Goal: Task Accomplishment & Management: Use online tool/utility

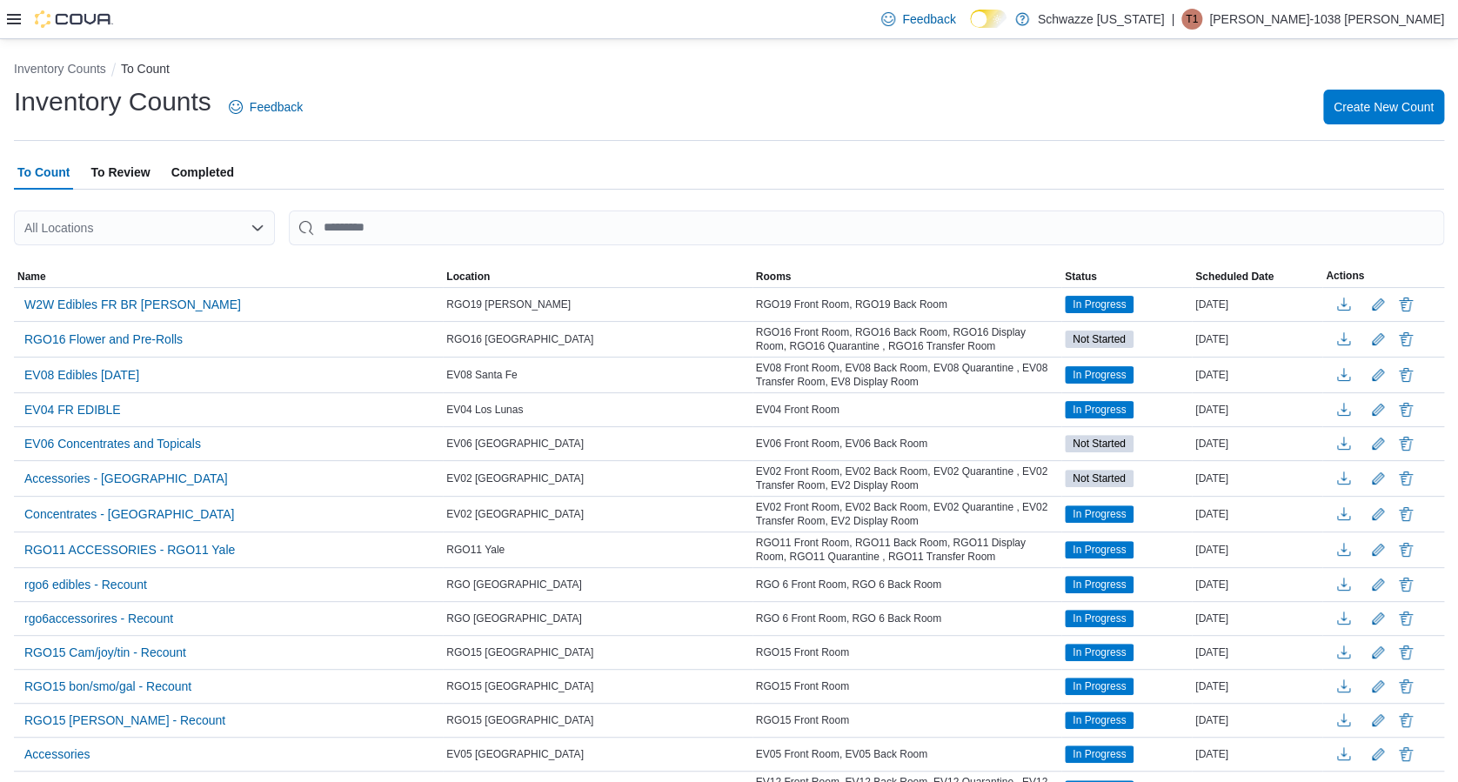
click at [103, 228] on div "All Locations" at bounding box center [144, 227] width 261 height 35
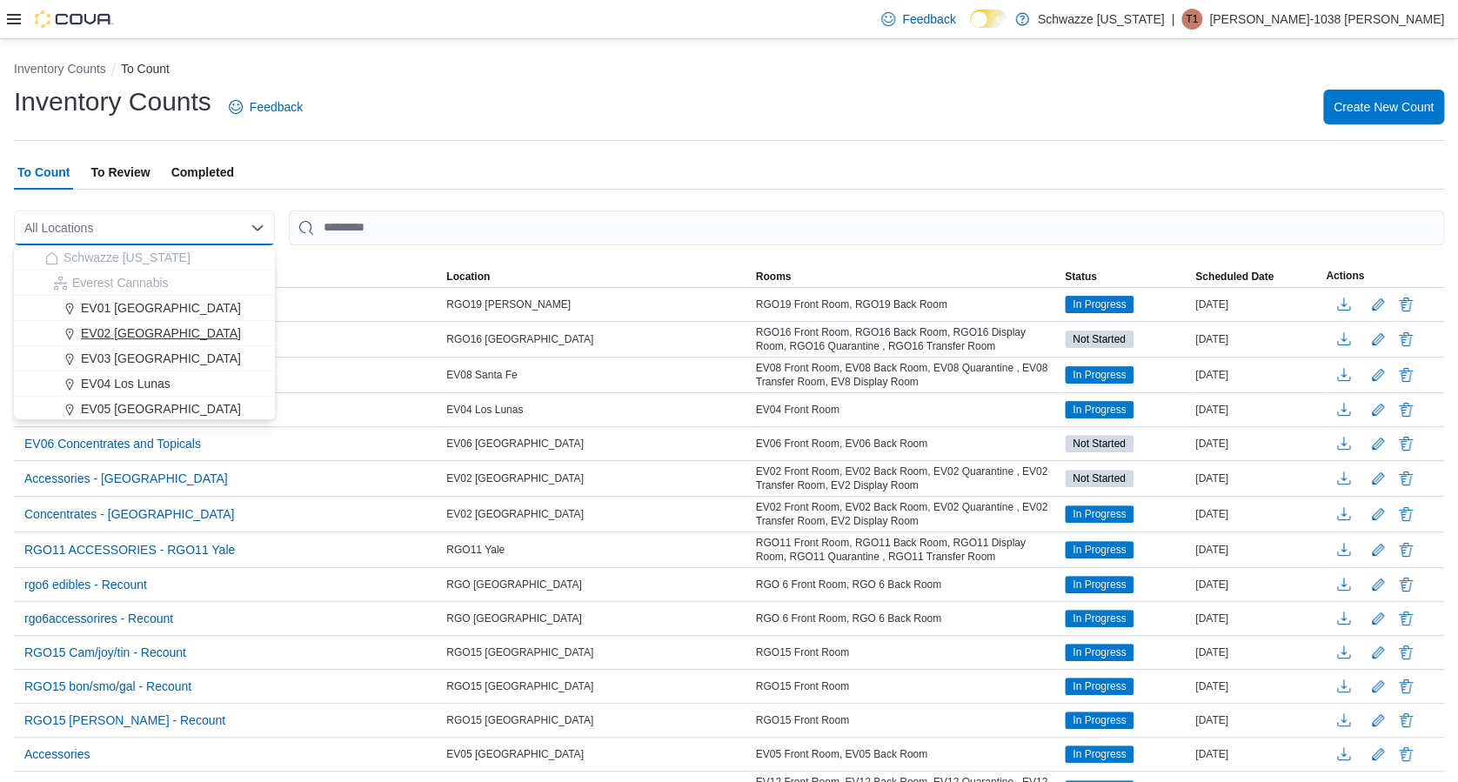
click at [118, 335] on span "EV02 [GEOGRAPHIC_DATA]" at bounding box center [161, 332] width 160 height 17
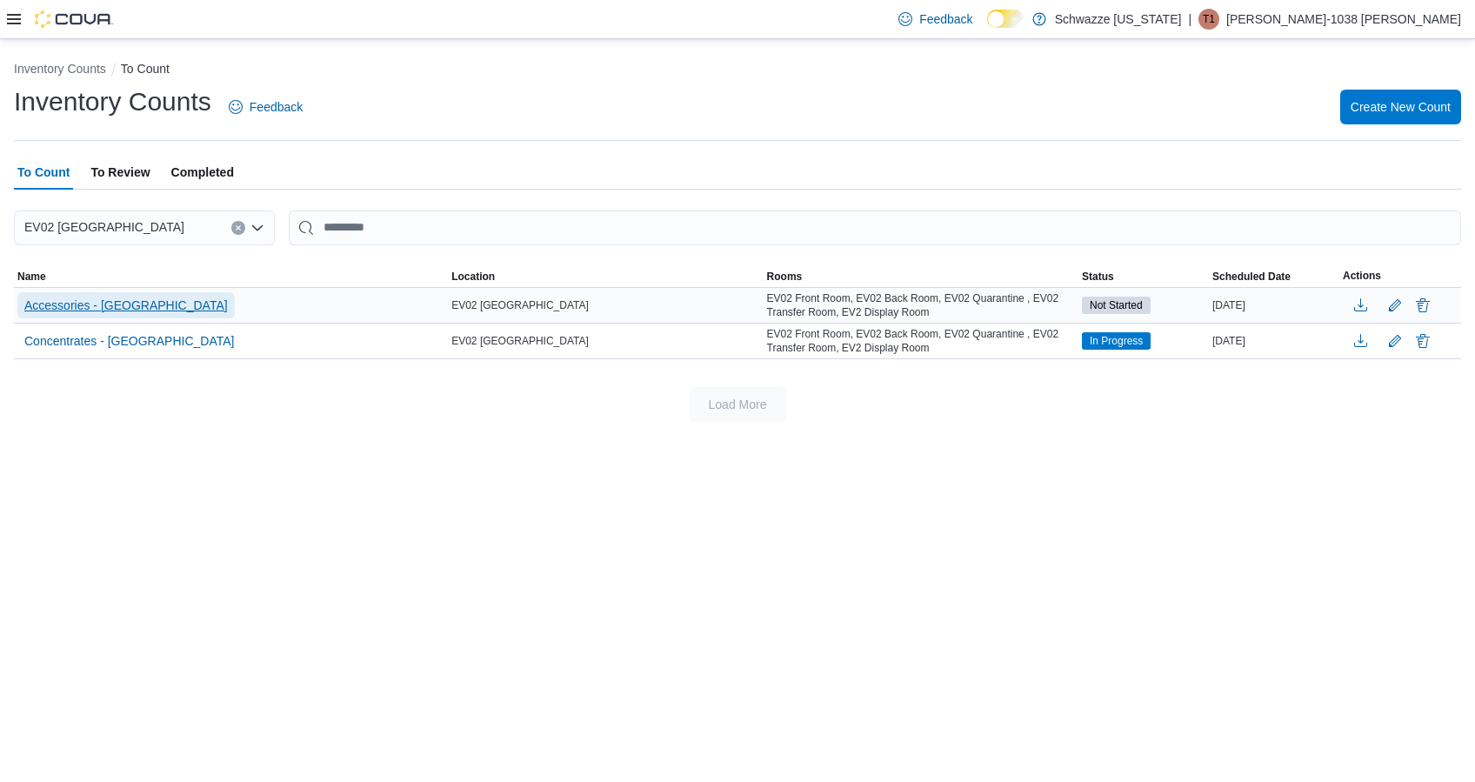
click at [118, 299] on span "Accessories - [GEOGRAPHIC_DATA]" at bounding box center [126, 305] width 204 height 17
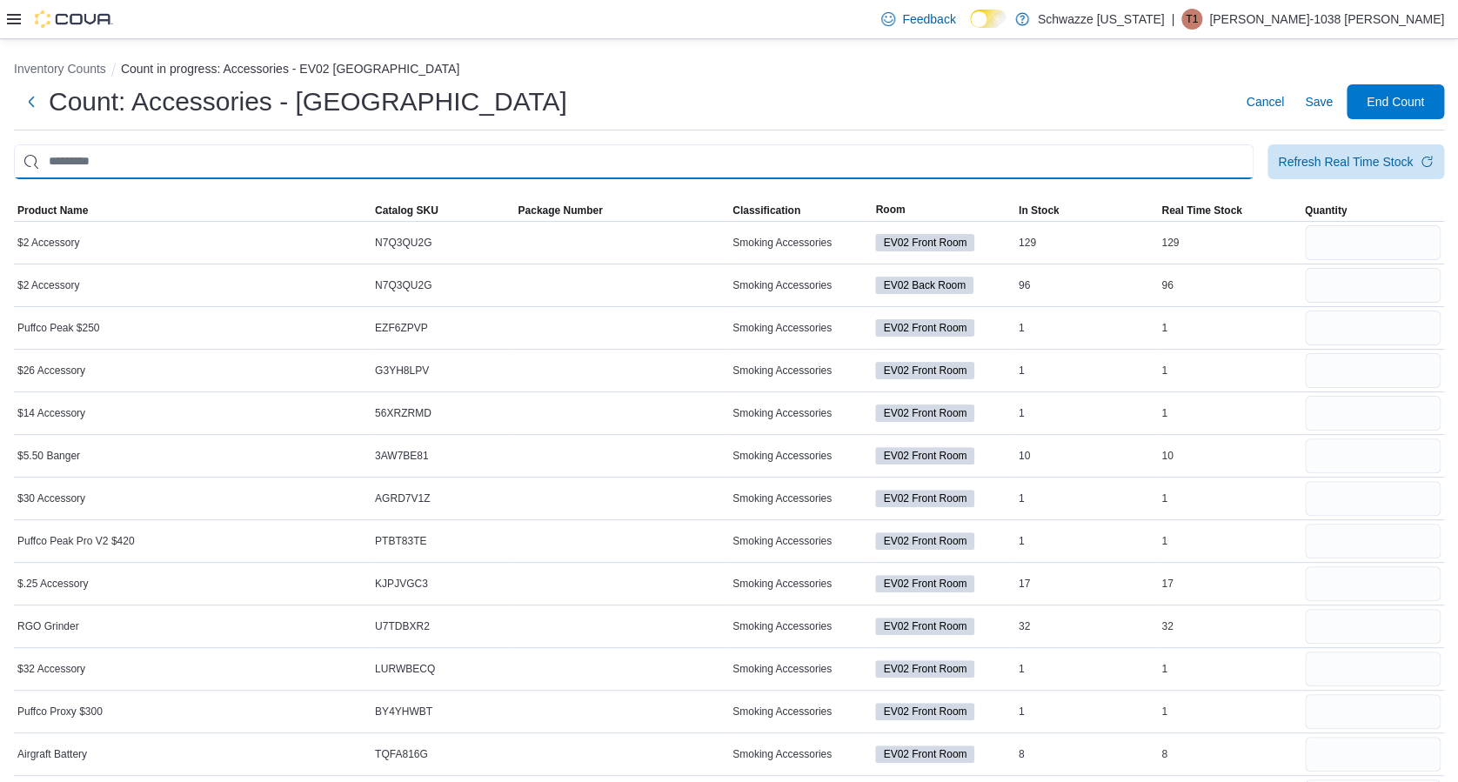
click at [852, 150] on input "This is a search bar. After typing your query, hit enter to filter the results …" at bounding box center [633, 161] width 1239 height 35
type input "*"
click at [862, 157] on input "*" at bounding box center [633, 161] width 1239 height 35
type input "*"
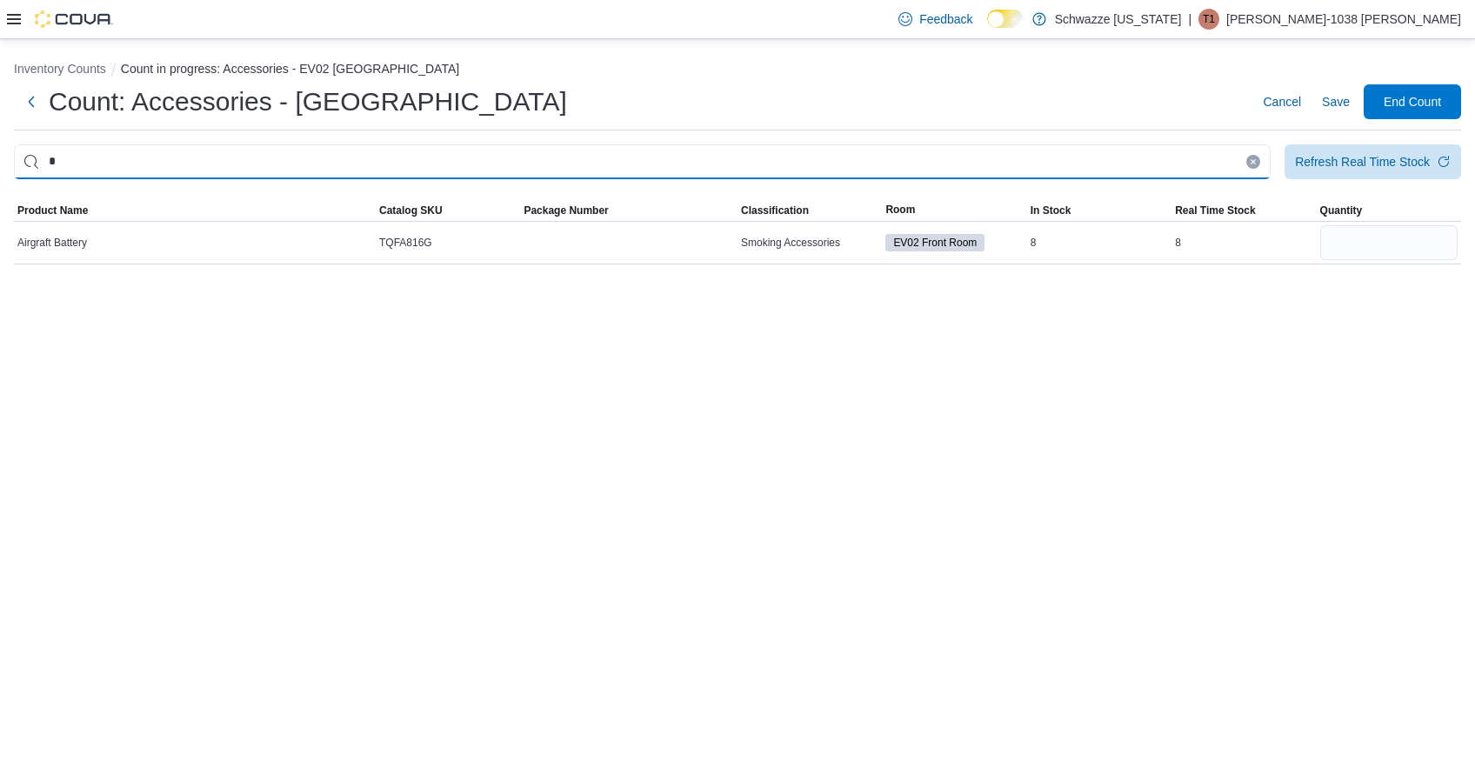
type input "*"
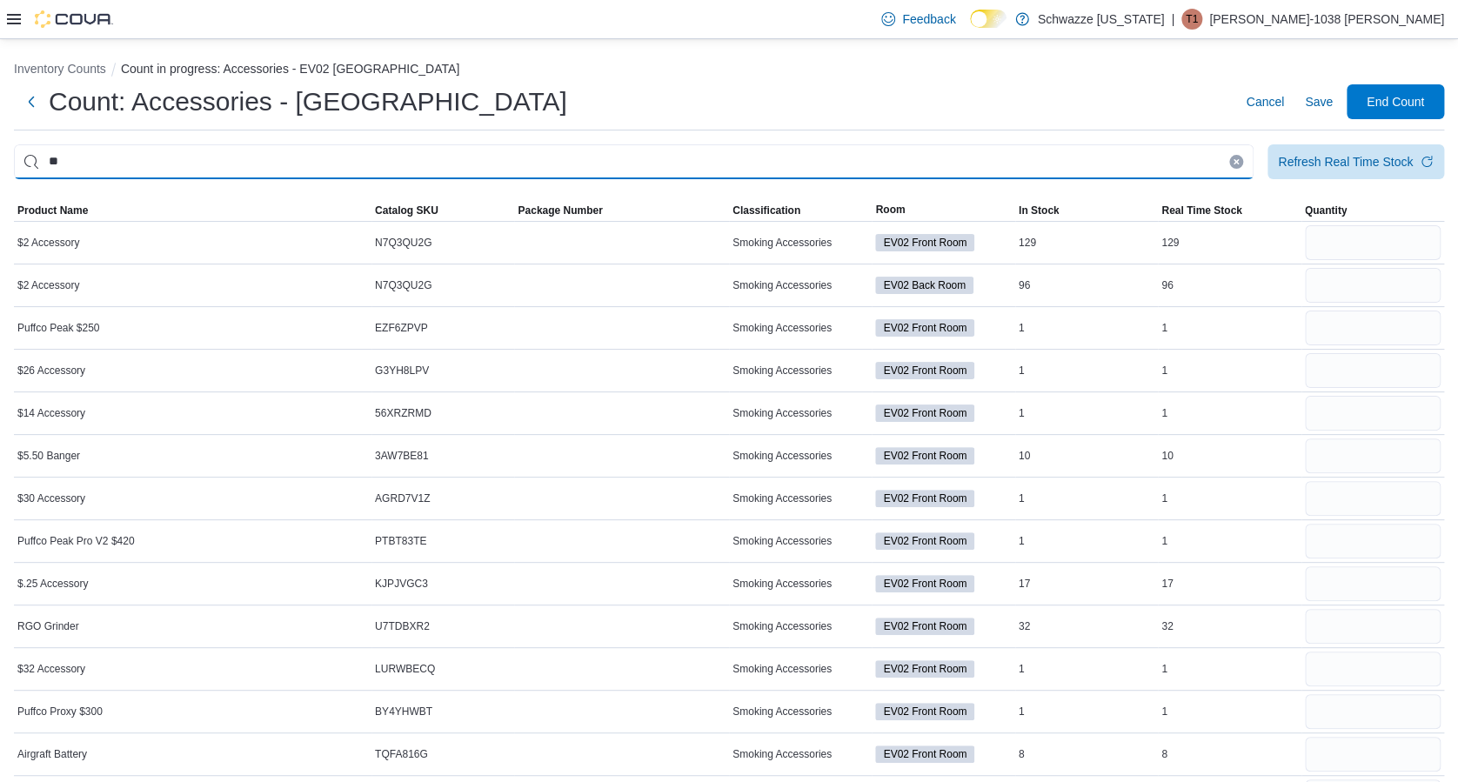
type input "**"
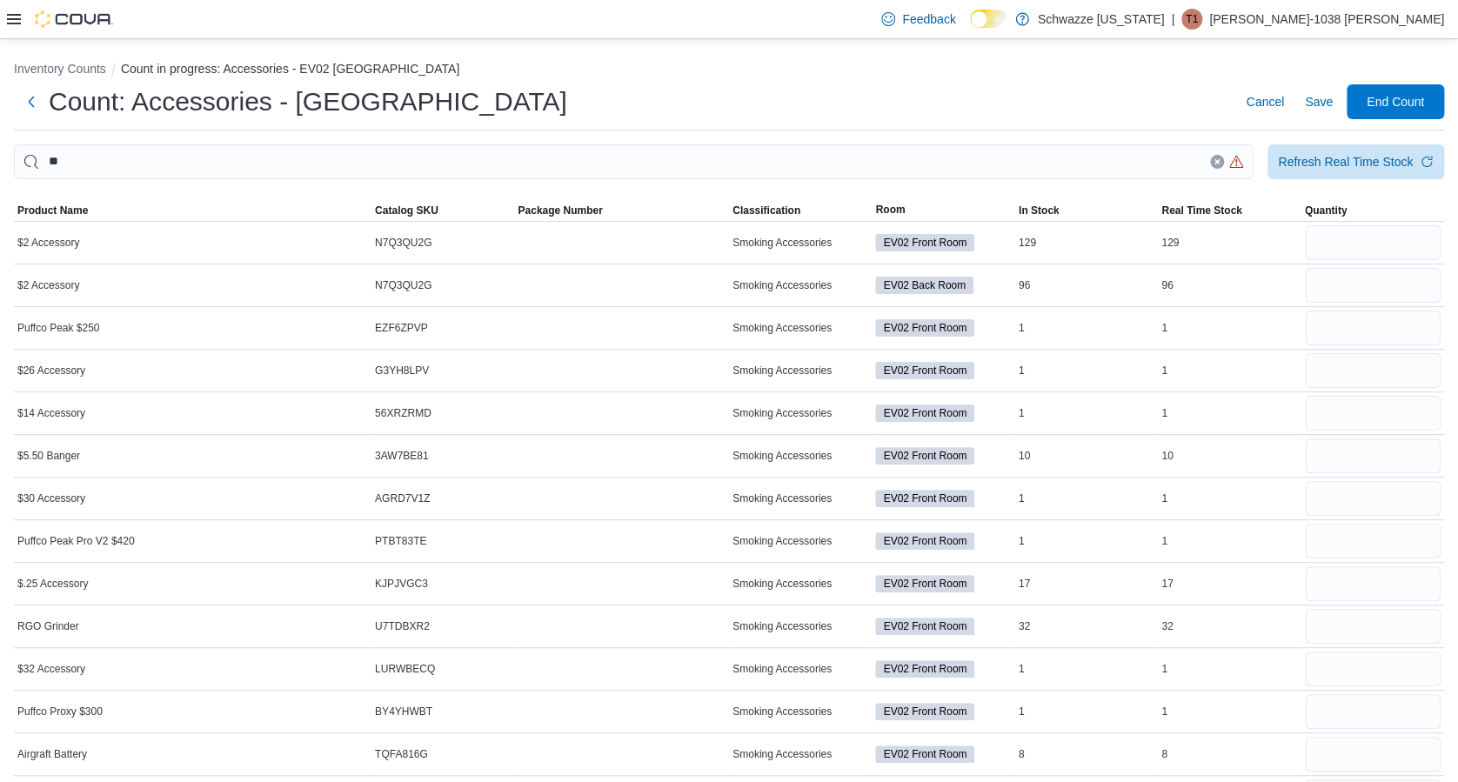
click at [1224, 166] on button "Clear input" at bounding box center [1217, 162] width 14 height 14
click at [1398, 250] on input "number" at bounding box center [1373, 242] width 136 height 35
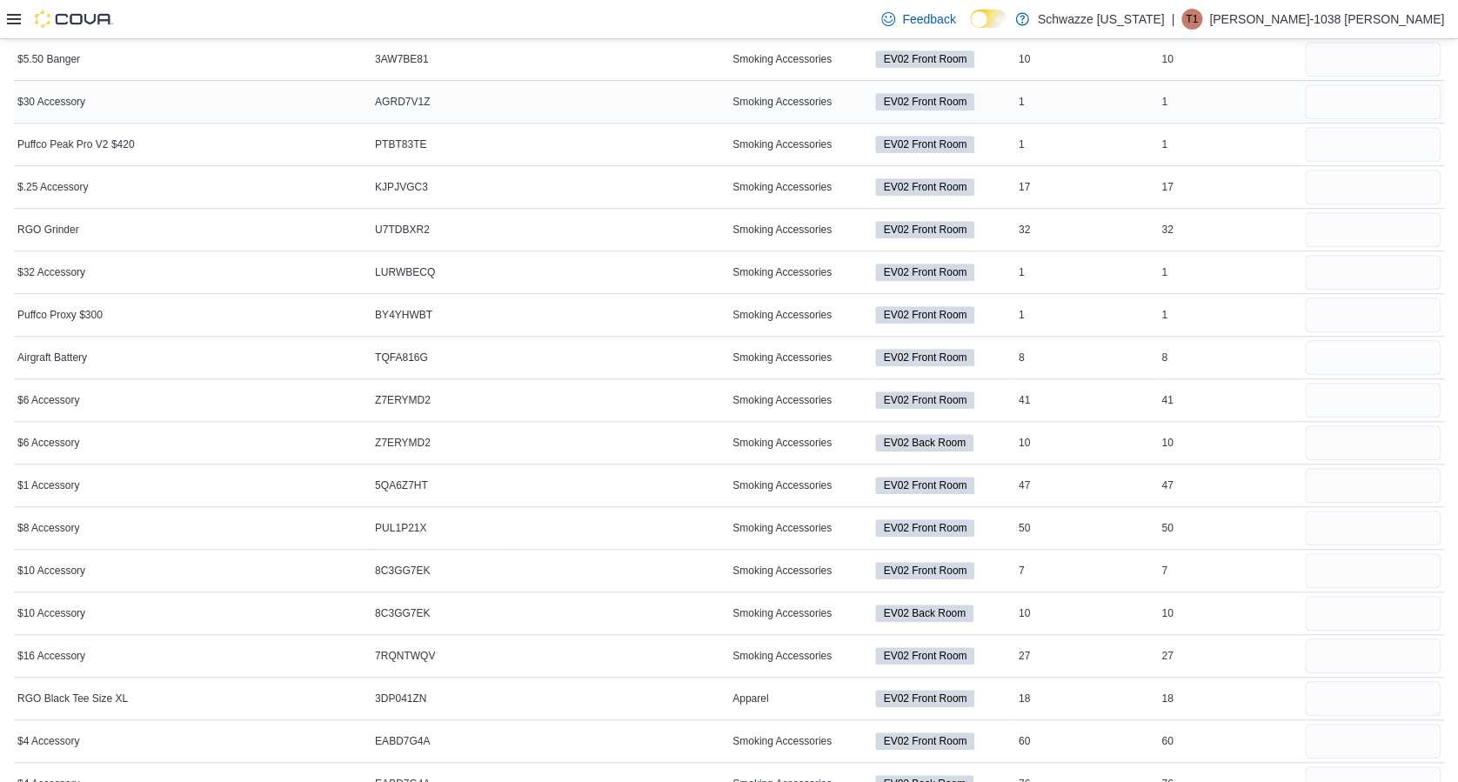
scroll to position [395, 0]
click at [1316, 491] on div at bounding box center [1372, 487] width 143 height 42
click at [1337, 486] on input "number" at bounding box center [1373, 487] width 136 height 35
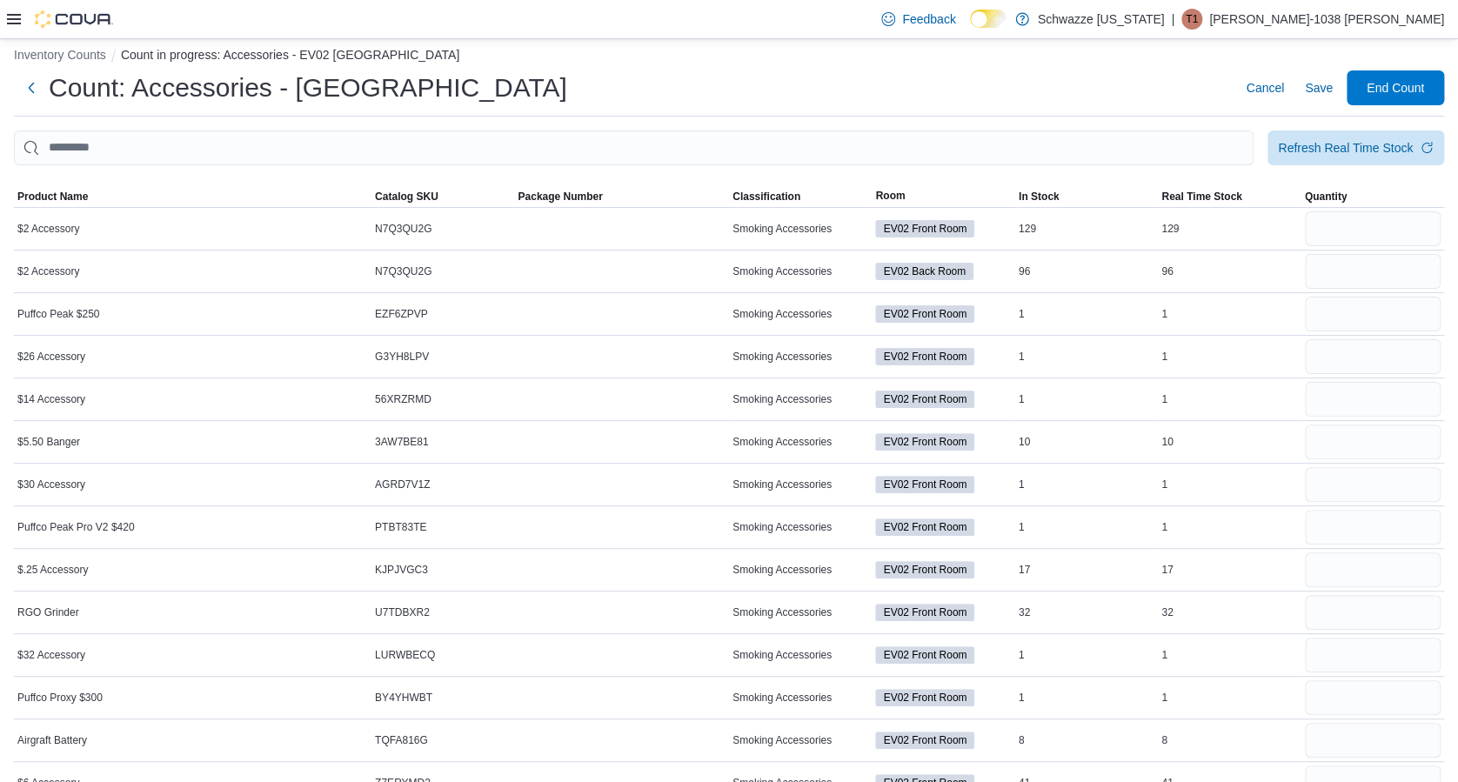
scroll to position [0, 0]
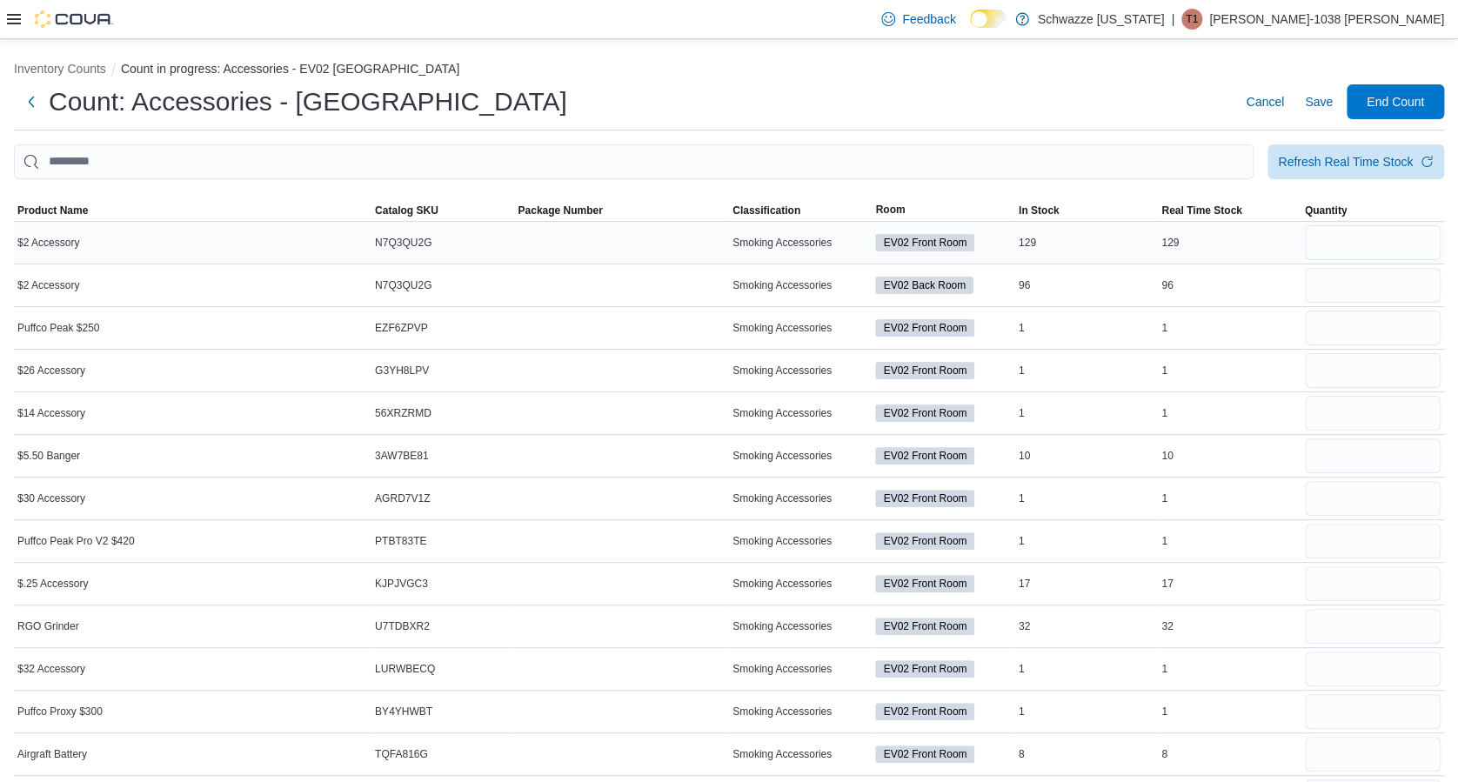
type input "**"
click at [1354, 231] on input "number" at bounding box center [1373, 242] width 136 height 35
type input "***"
click at [1358, 290] on input "number" at bounding box center [1373, 285] width 136 height 35
type input "*"
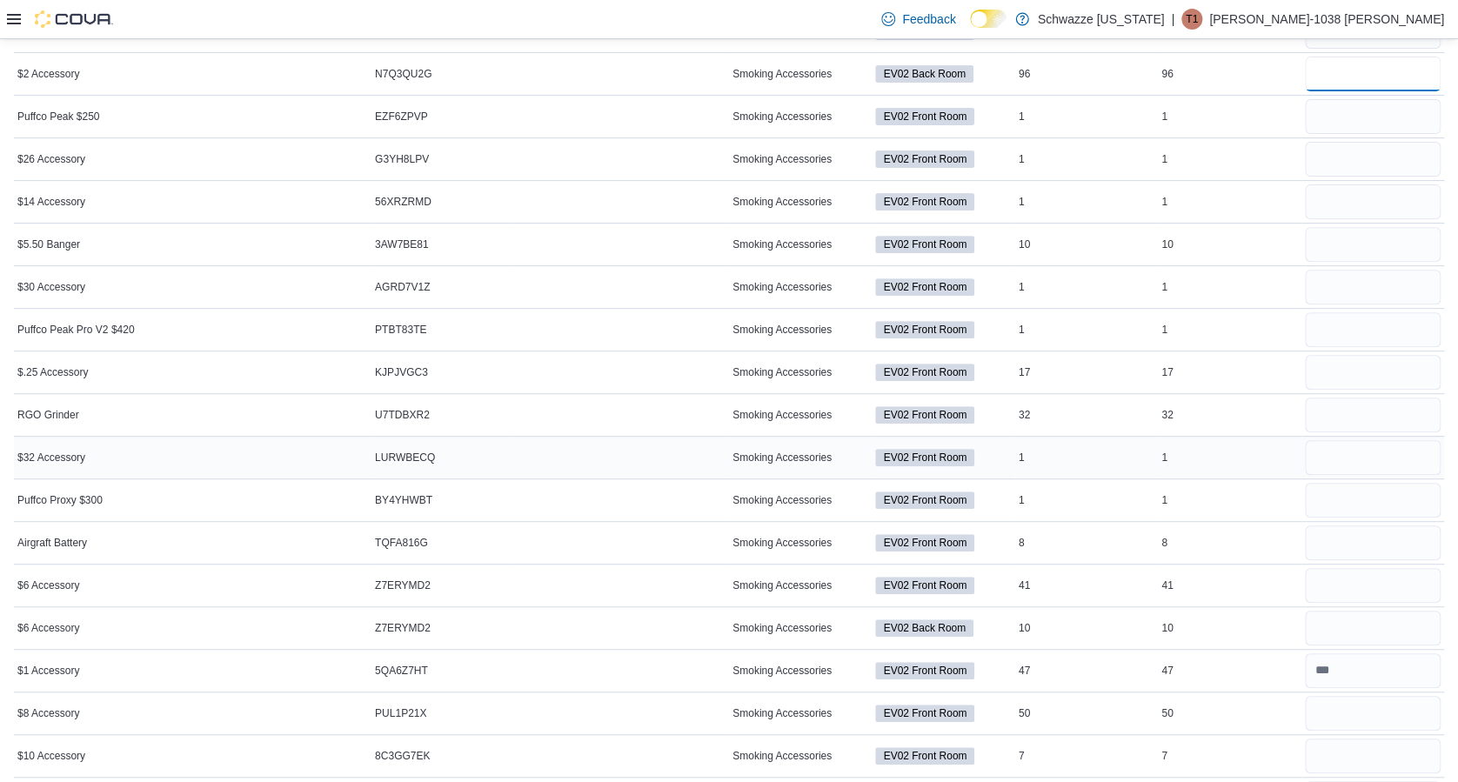
scroll to position [210, 0]
type input "**"
click at [1355, 368] on input "number" at bounding box center [1373, 373] width 136 height 35
type input "**"
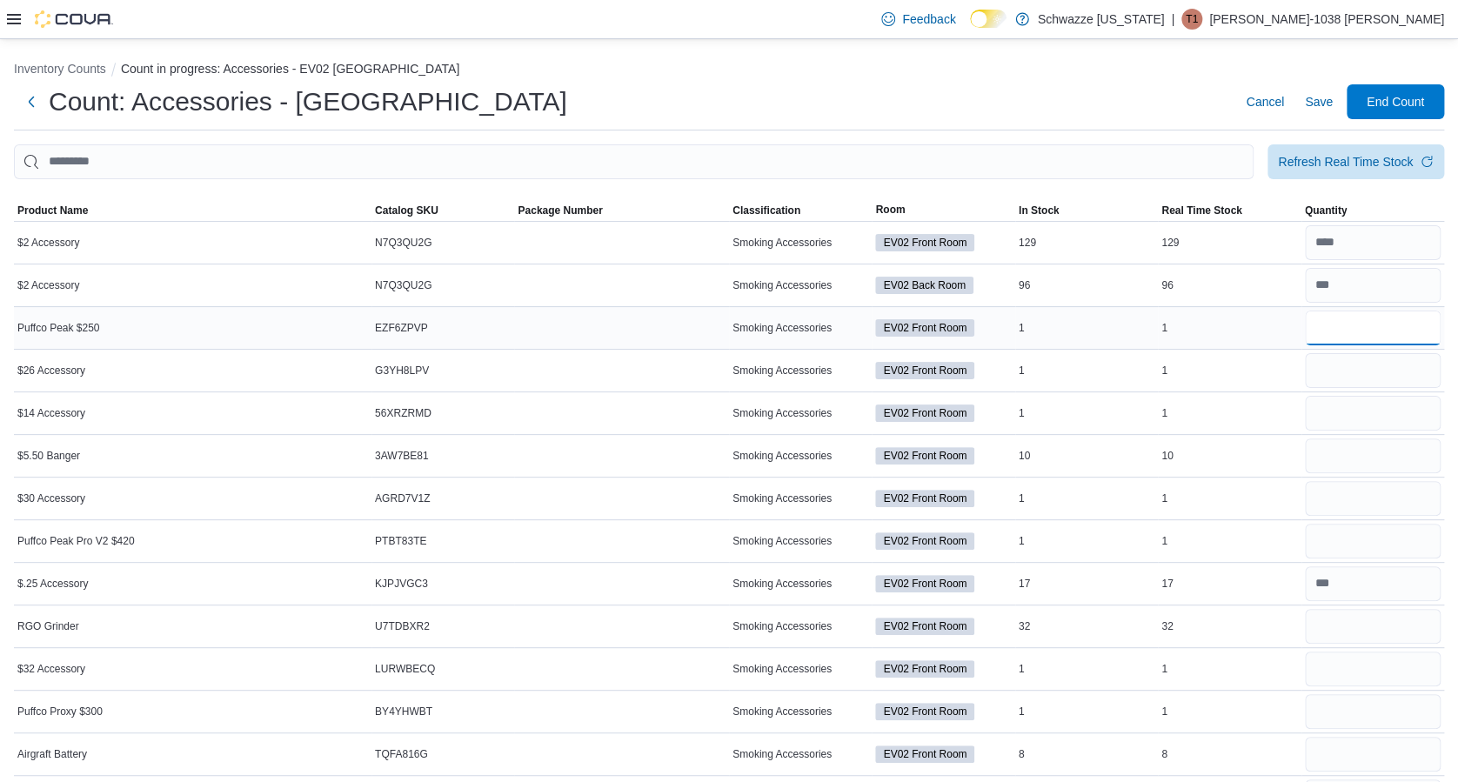
click at [1349, 324] on input "number" at bounding box center [1373, 327] width 136 height 35
type input "*"
click at [1338, 369] on input "number" at bounding box center [1373, 370] width 136 height 35
type input "*"
click at [1335, 409] on input "number" at bounding box center [1373, 413] width 136 height 35
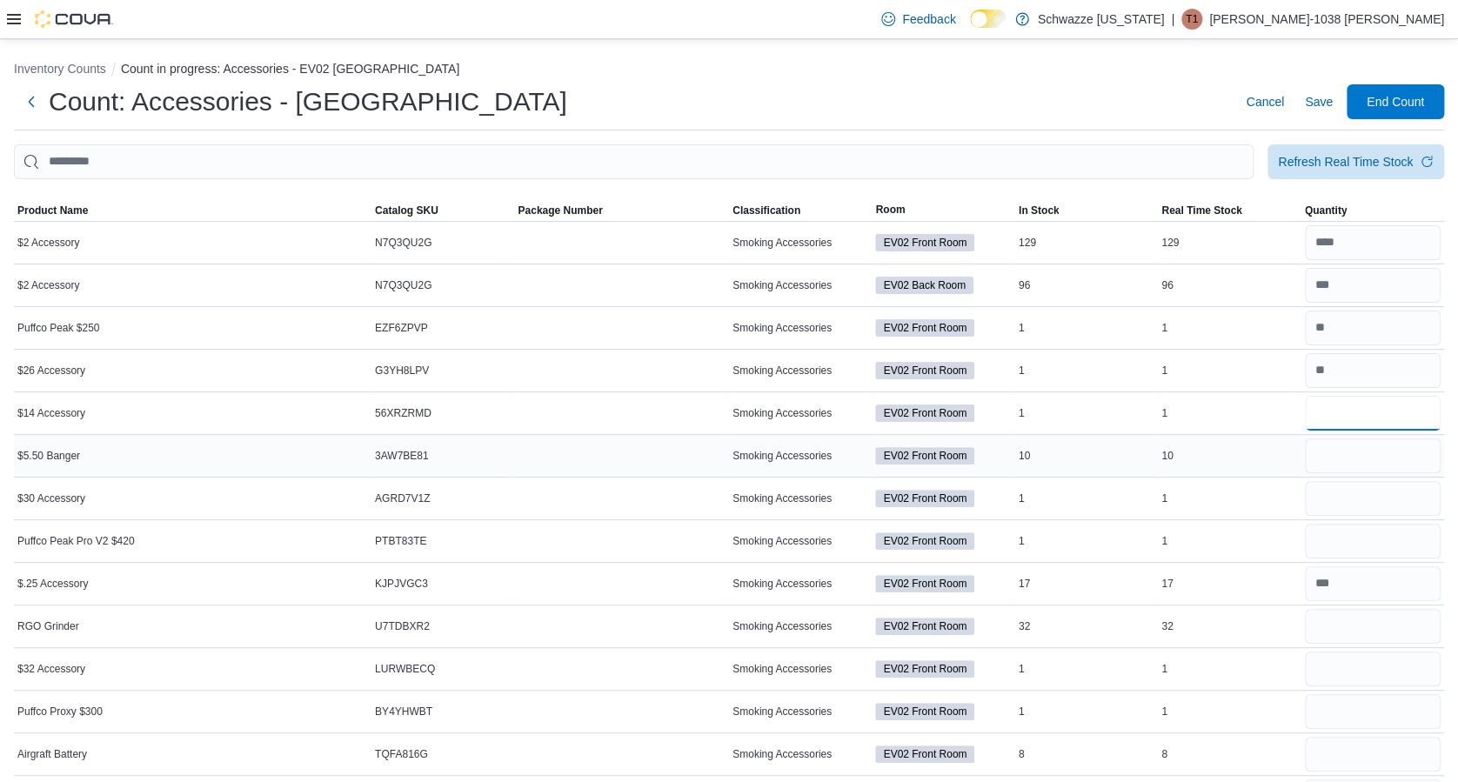
type input "*"
click at [1336, 448] on input "number" at bounding box center [1373, 455] width 136 height 35
type input "**"
click at [1344, 497] on input "number" at bounding box center [1373, 498] width 136 height 35
type input "*"
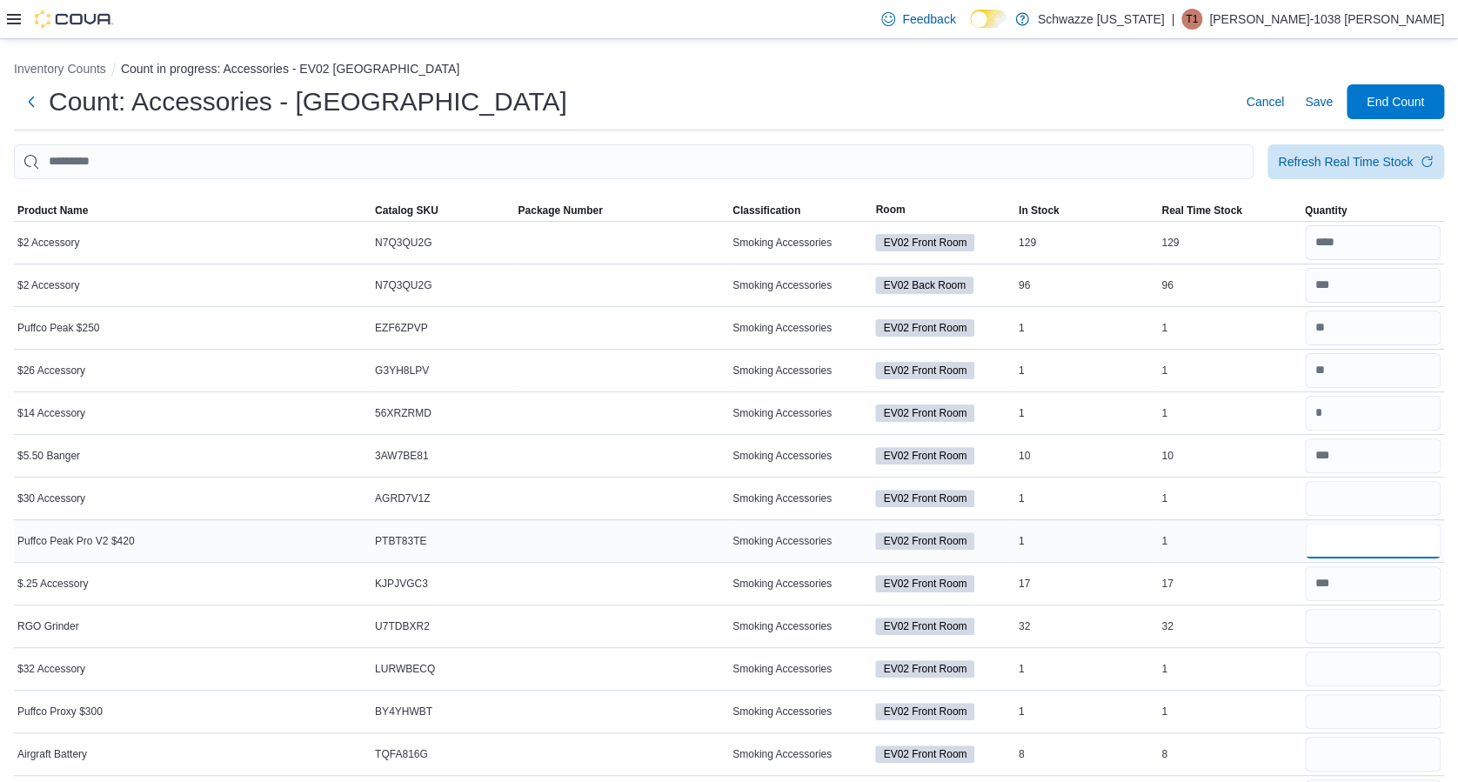
click at [1343, 541] on input "number" at bounding box center [1373, 541] width 136 height 35
type input "*"
click at [1338, 632] on input "number" at bounding box center [1373, 626] width 136 height 35
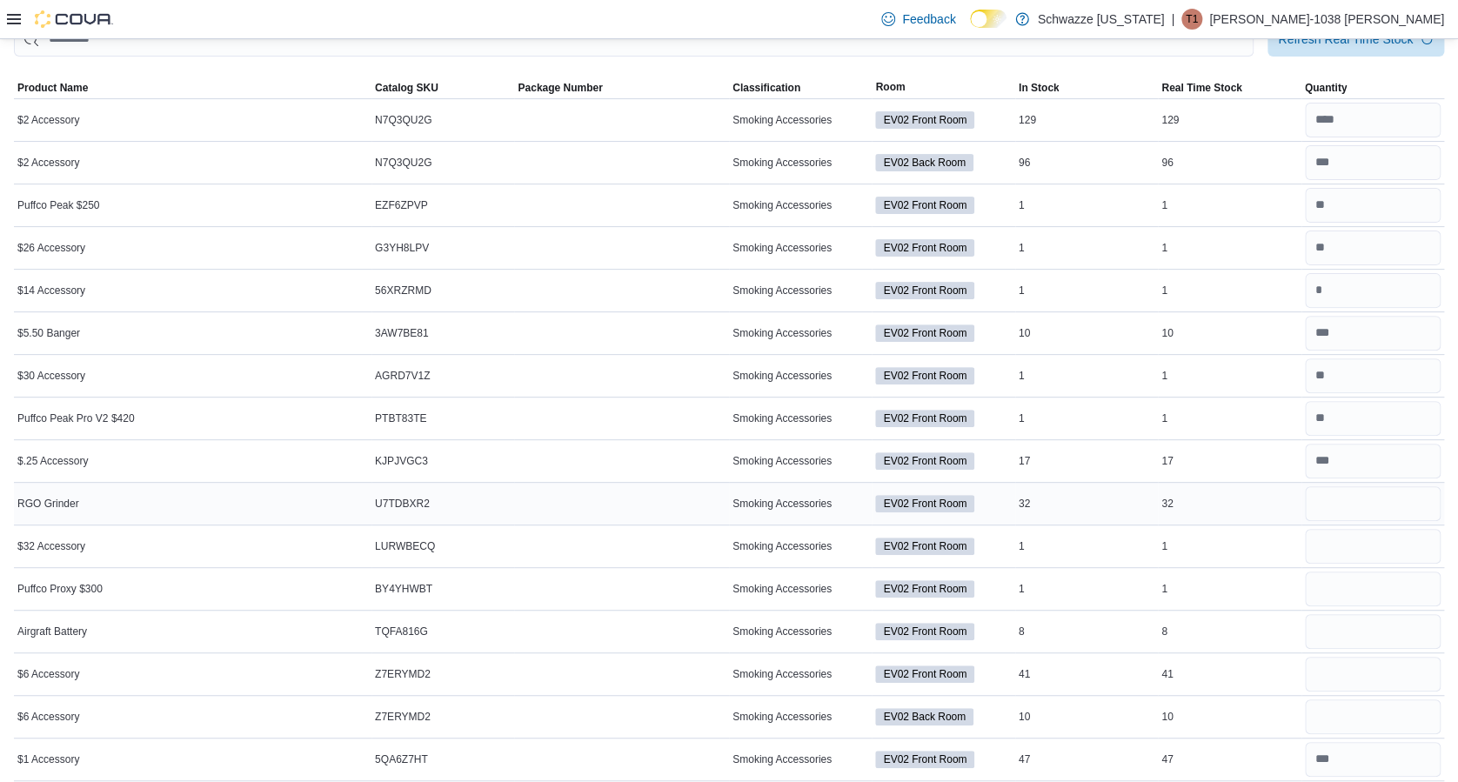
scroll to position [125, 0]
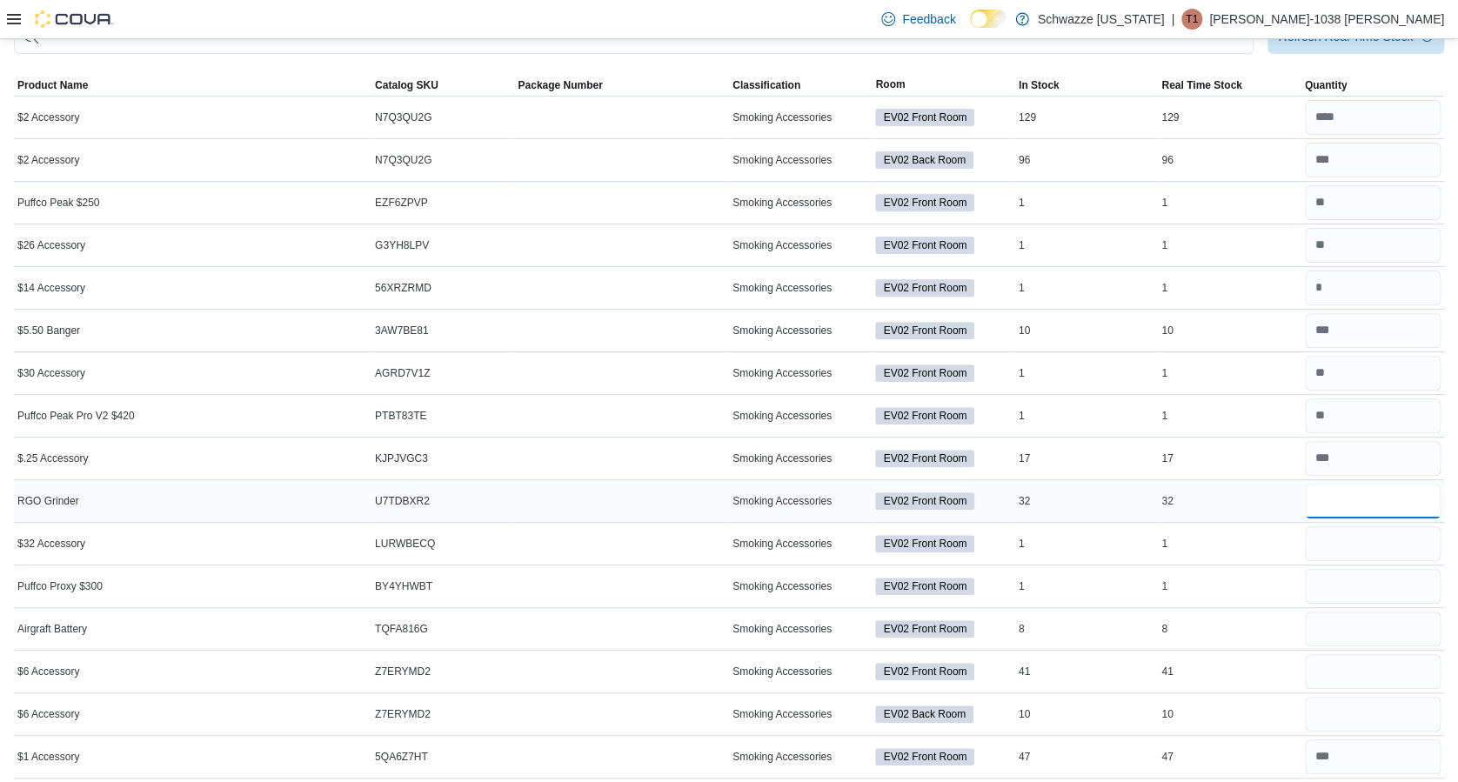
click at [1351, 498] on input "number" at bounding box center [1373, 501] width 136 height 35
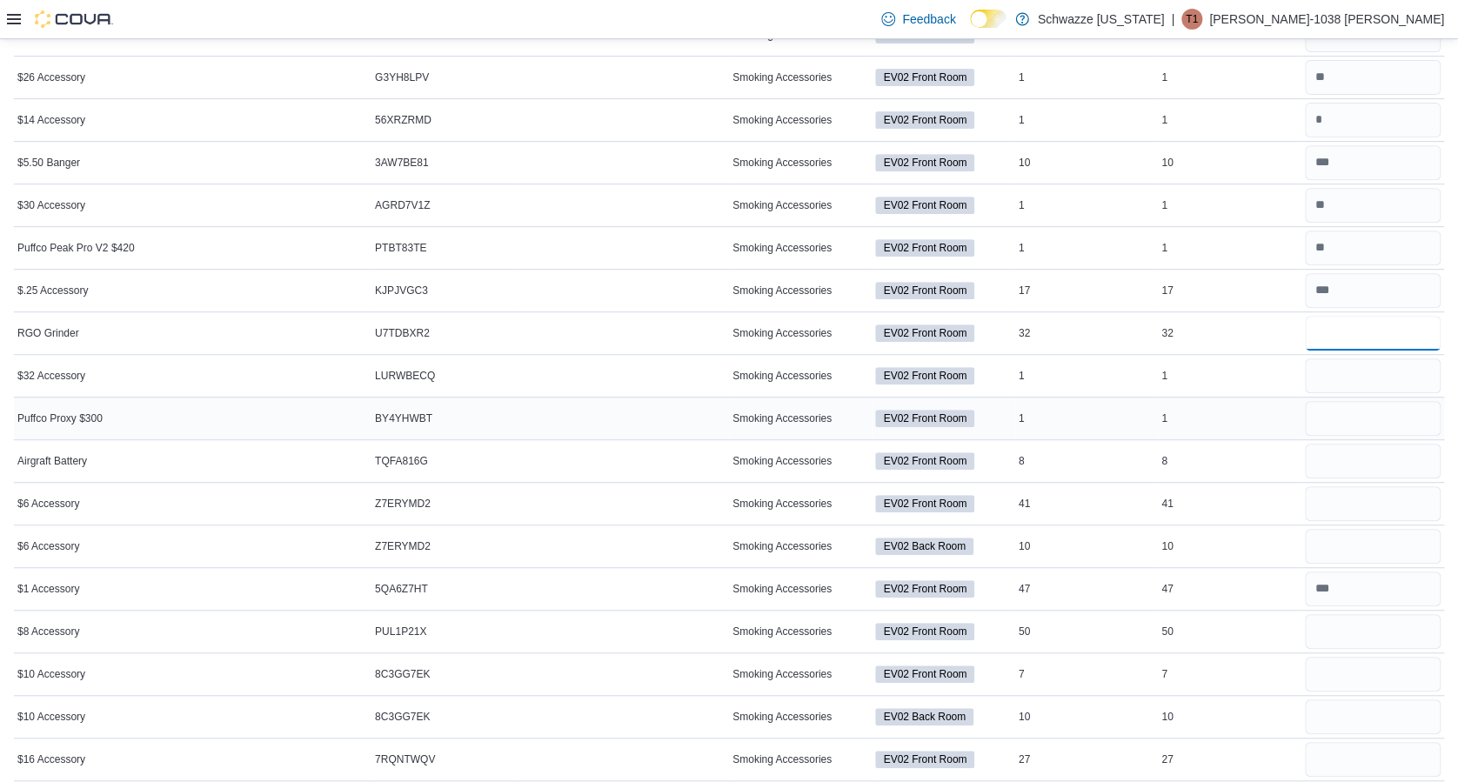
scroll to position [296, 0]
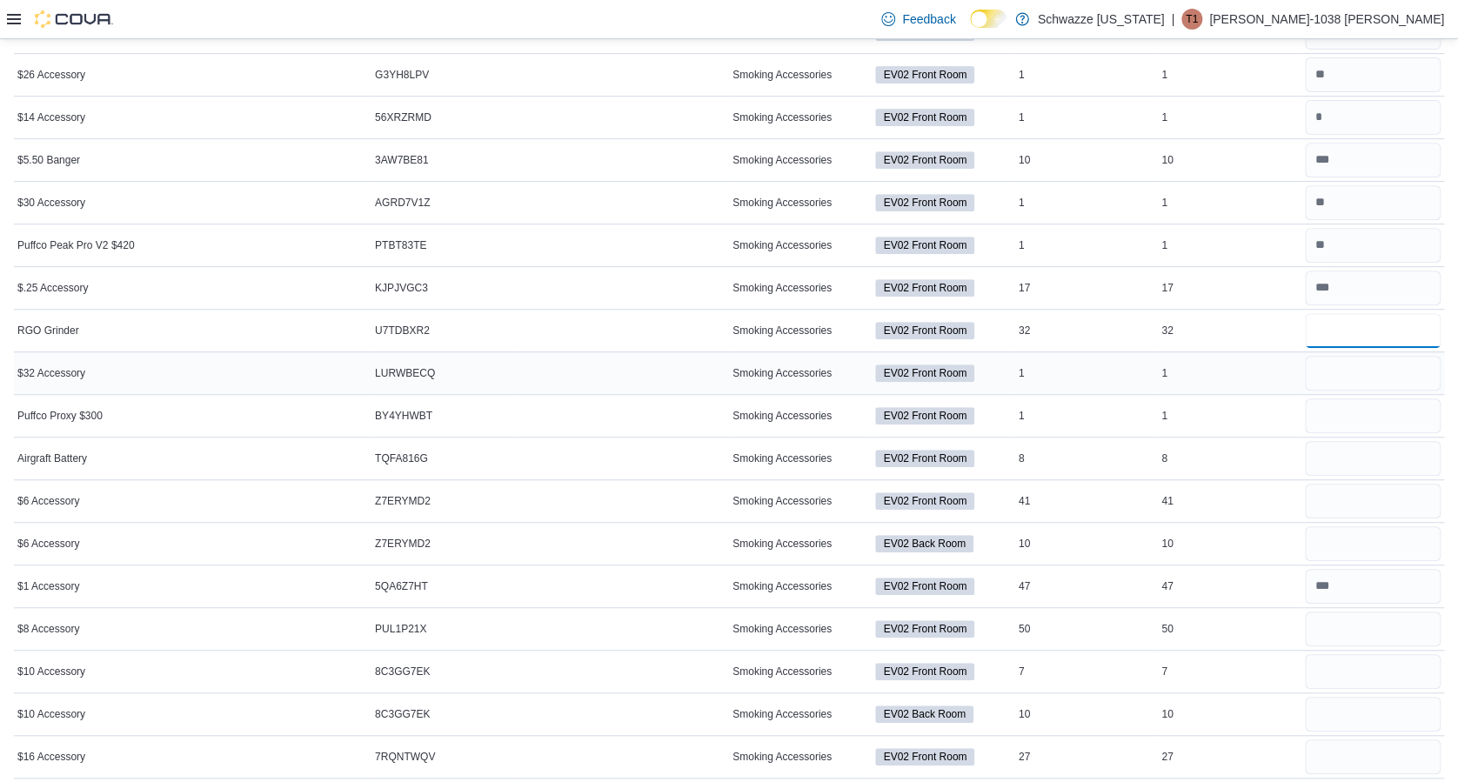
type input "**"
click at [1371, 353] on div at bounding box center [1372, 373] width 143 height 42
click at [1350, 386] on input "number" at bounding box center [1373, 373] width 136 height 35
click at [1338, 413] on input "number" at bounding box center [1373, 416] width 136 height 35
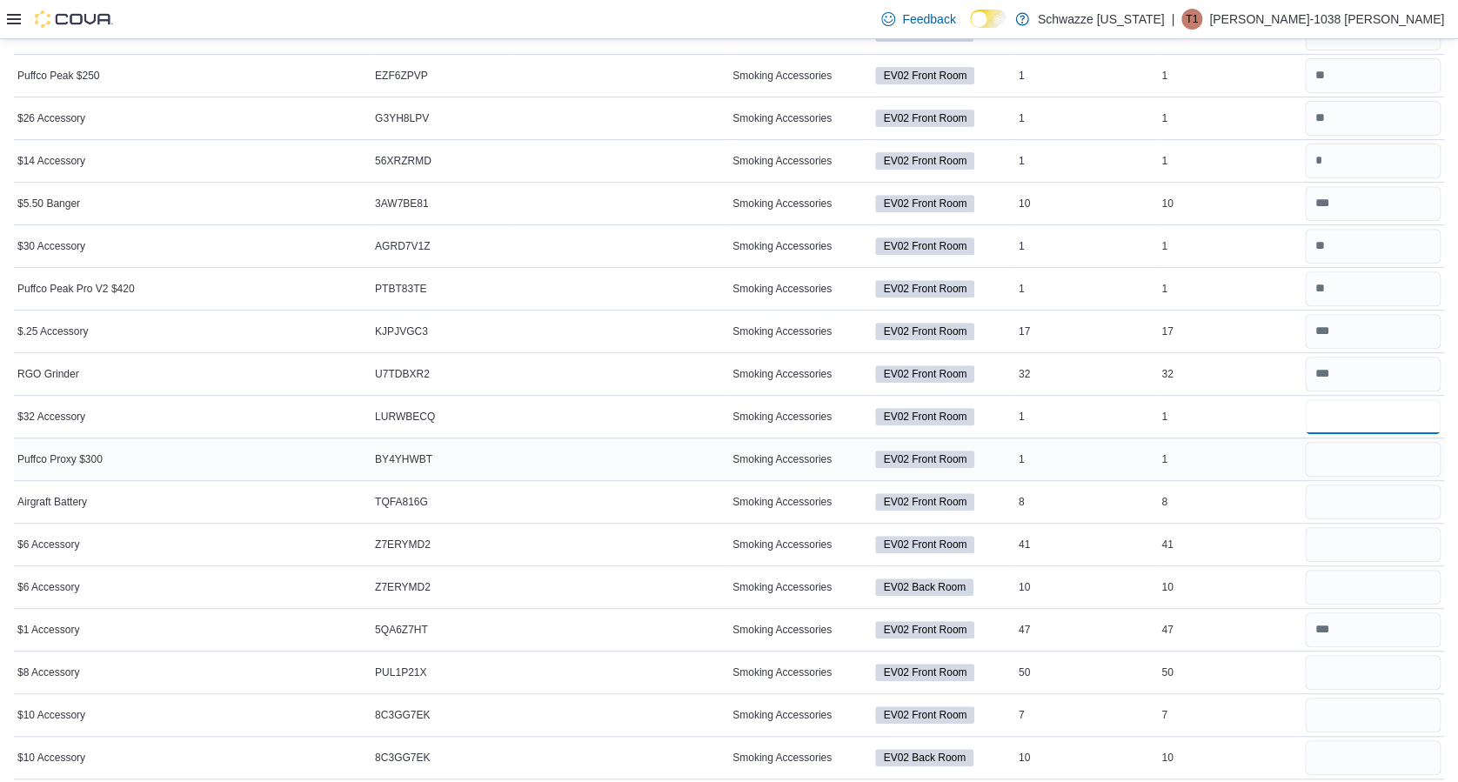
type input "*"
click at [1340, 457] on input "number" at bounding box center [1373, 459] width 136 height 35
type input "*"
click at [1331, 511] on input "number" at bounding box center [1373, 501] width 136 height 35
type input "**"
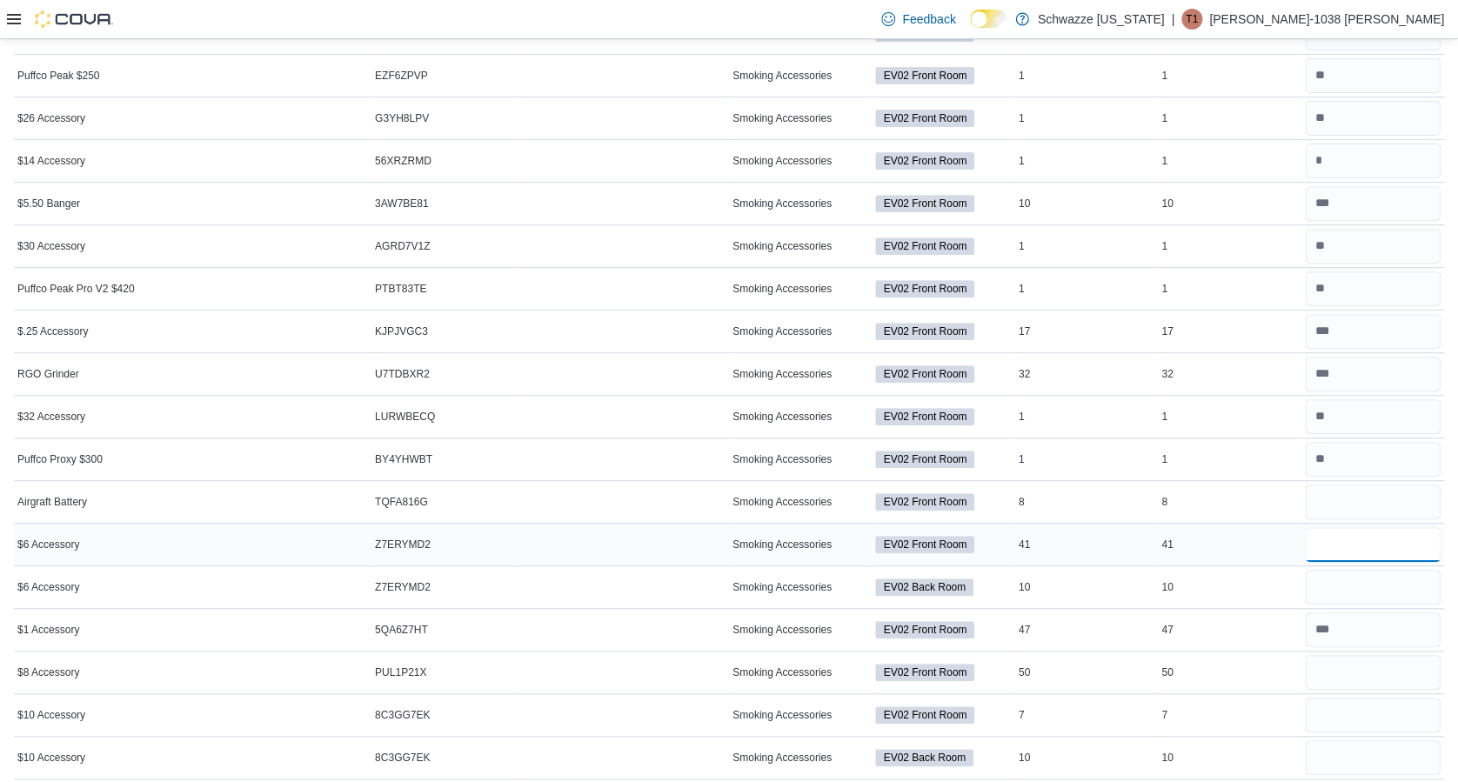
click at [1345, 551] on input "number" at bounding box center [1373, 544] width 136 height 35
type input "**"
click at [1350, 579] on input "number" at bounding box center [1373, 587] width 136 height 35
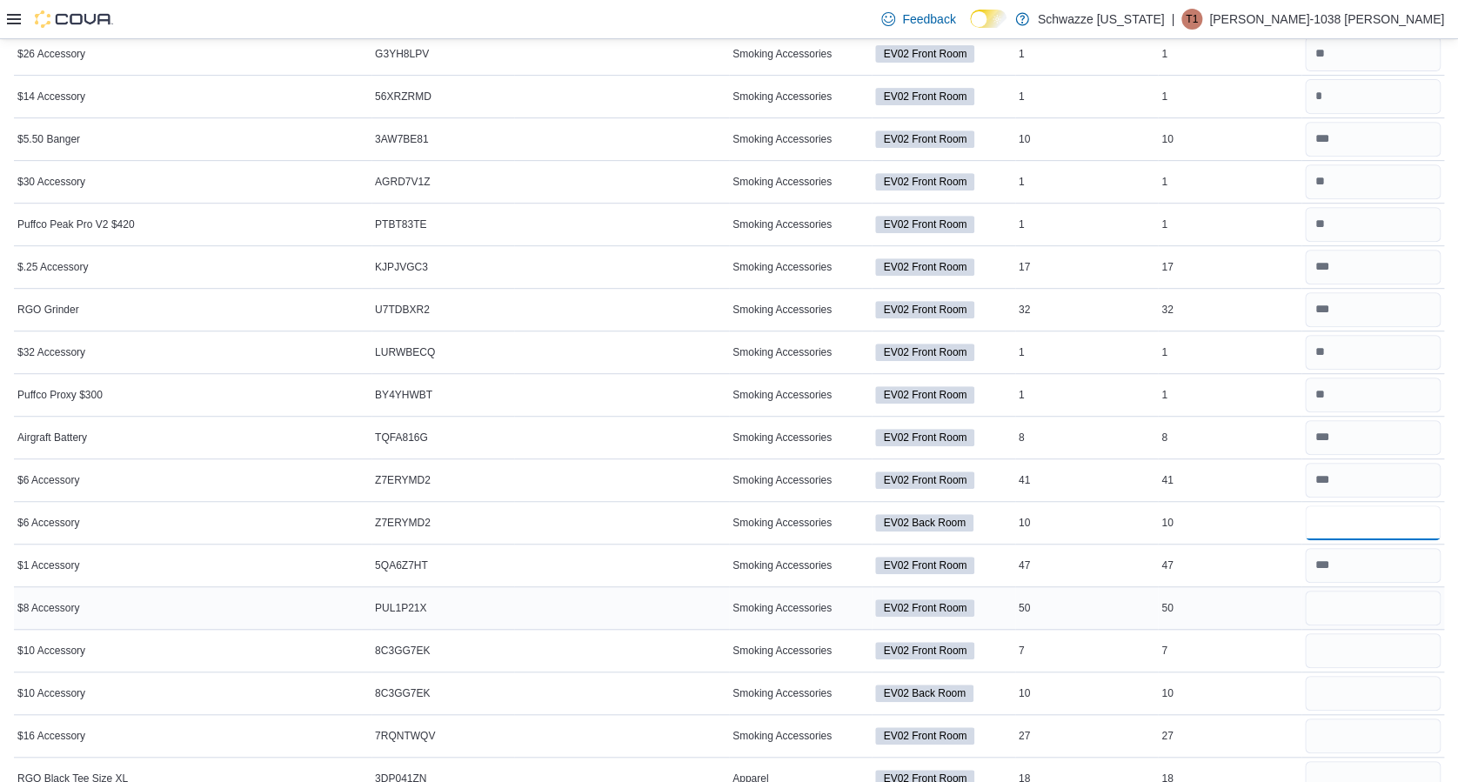
scroll to position [317, 0]
type input "*"
click at [1365, 609] on input "number" at bounding box center [1373, 607] width 136 height 35
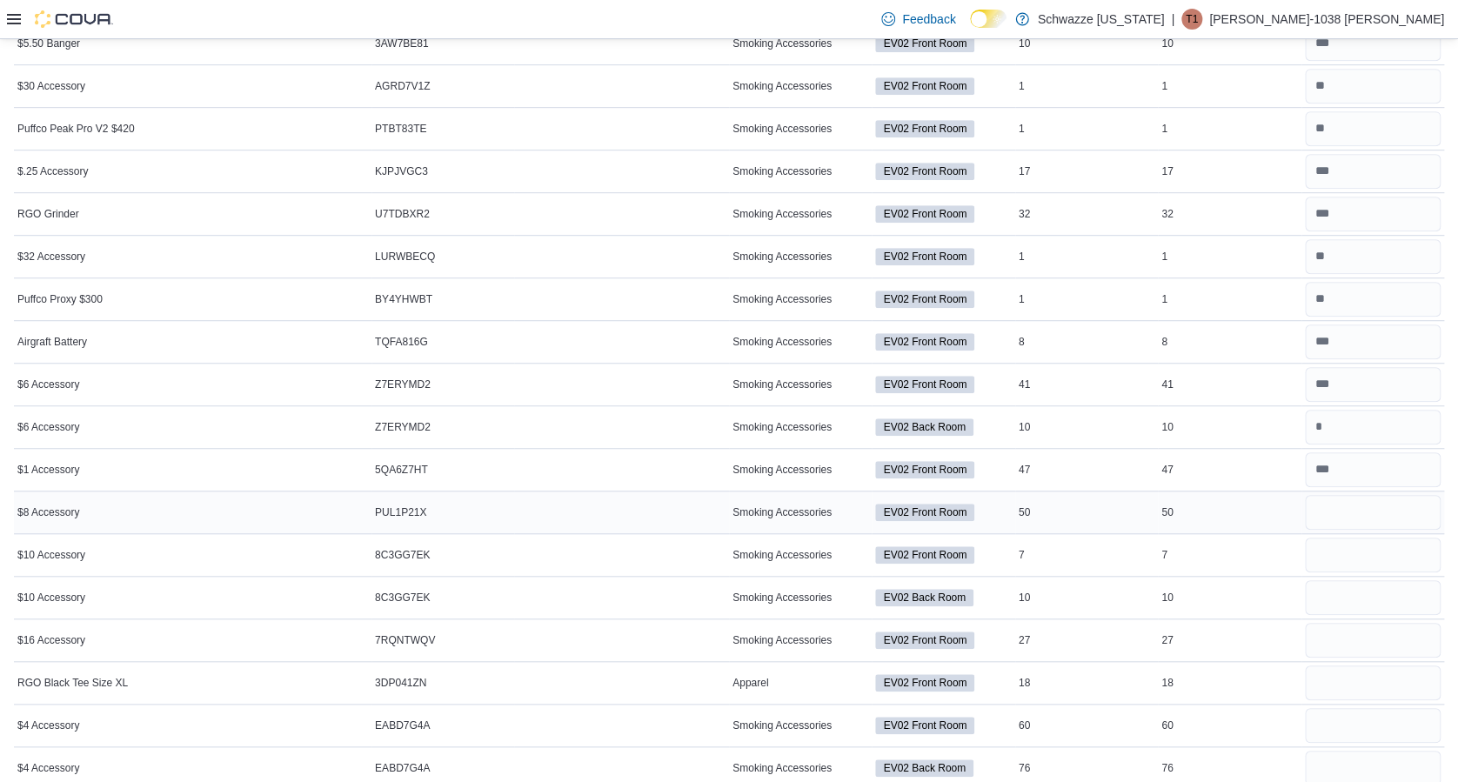
scroll to position [431, 0]
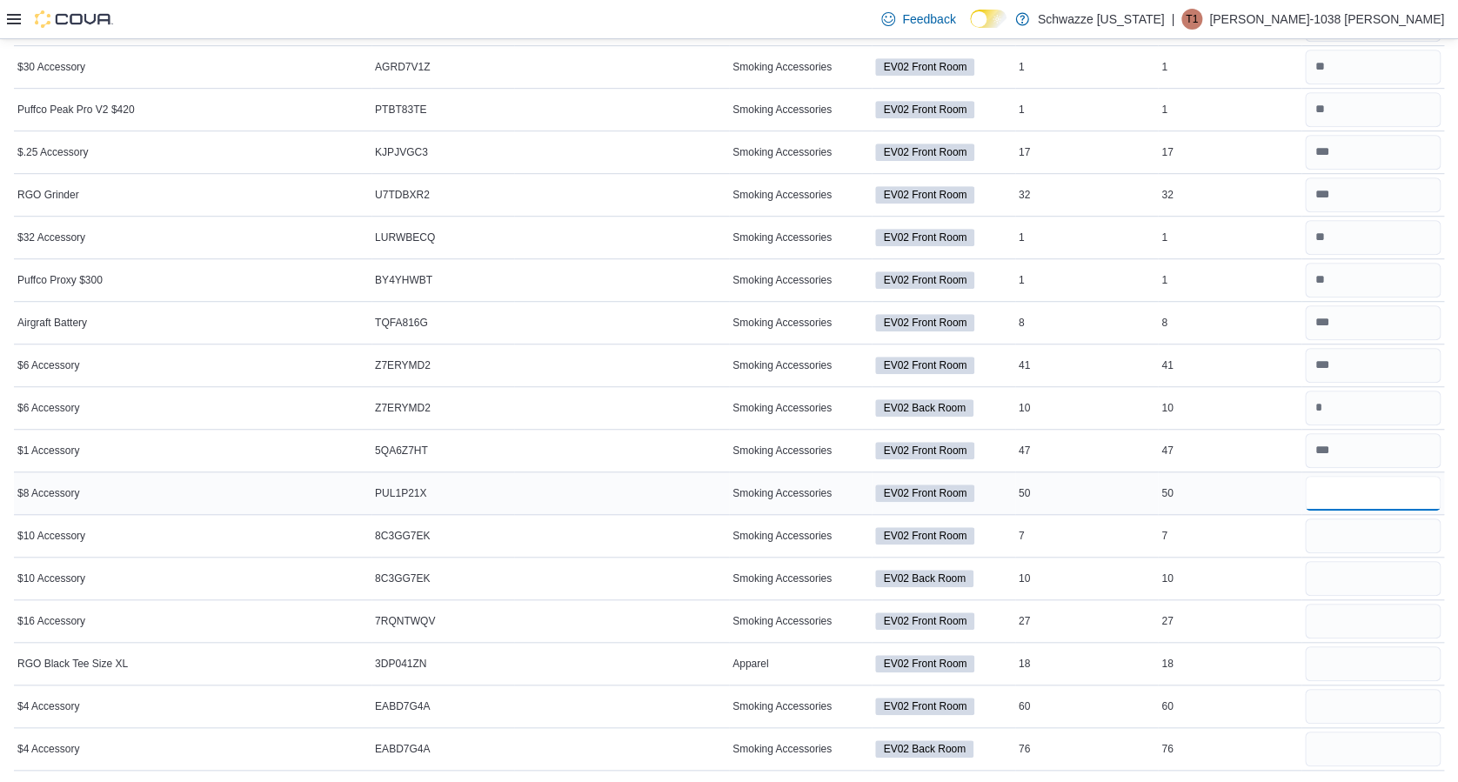
click at [1377, 491] on input "number" at bounding box center [1373, 493] width 136 height 35
type input "**"
click at [1365, 557] on div at bounding box center [1372, 578] width 143 height 42
click at [1371, 537] on input "number" at bounding box center [1373, 535] width 136 height 35
type input "**"
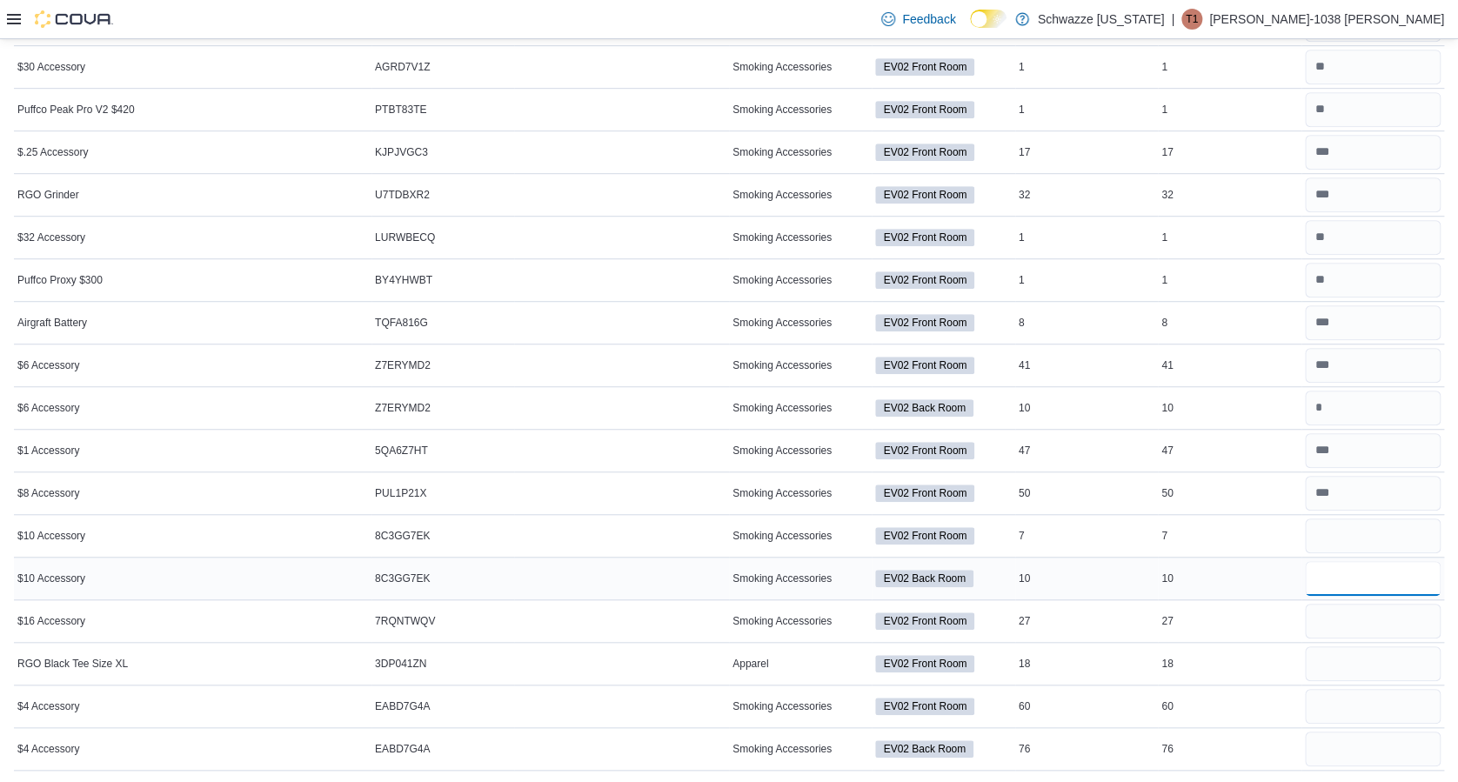
click at [1328, 578] on input "number" at bounding box center [1373, 578] width 136 height 35
type input "**"
click at [1365, 533] on input "number" at bounding box center [1373, 535] width 136 height 35
type input "*"
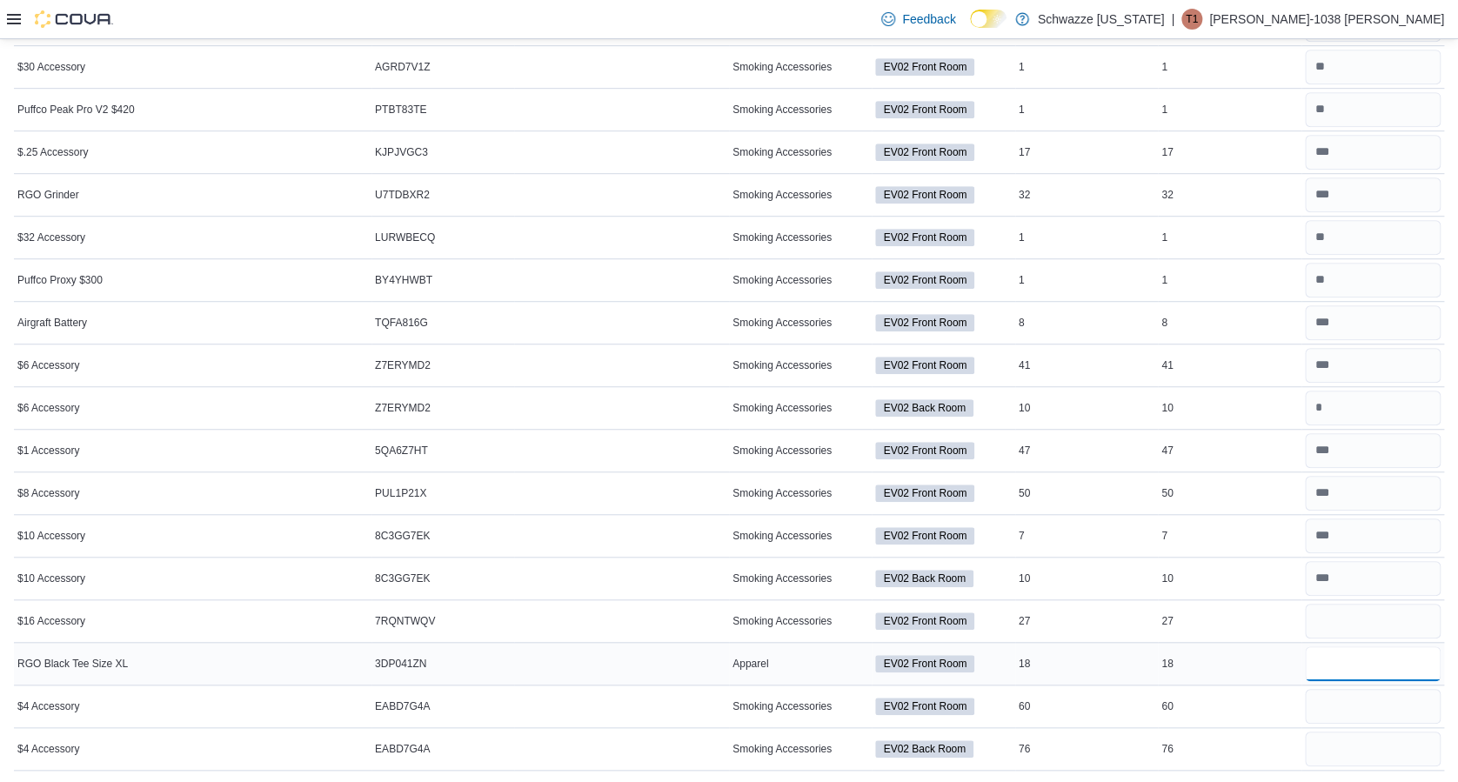
click at [1343, 646] on input "number" at bounding box center [1373, 663] width 136 height 35
click at [1349, 633] on input "number" at bounding box center [1373, 621] width 136 height 35
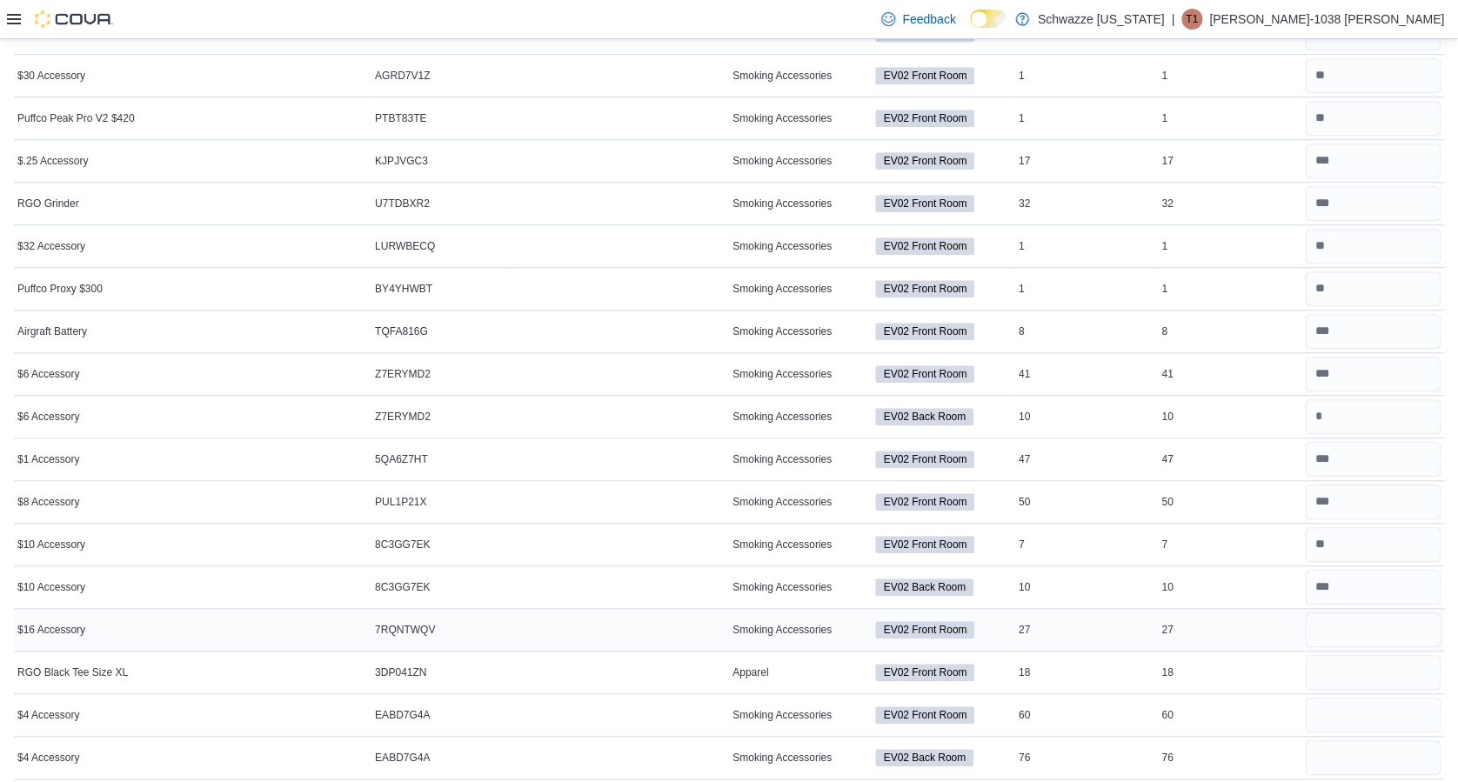
scroll to position [422, 0]
click at [1364, 413] on input "number" at bounding box center [1373, 417] width 136 height 35
type input "**"
click at [1369, 572] on input "number" at bounding box center [1373, 588] width 136 height 35
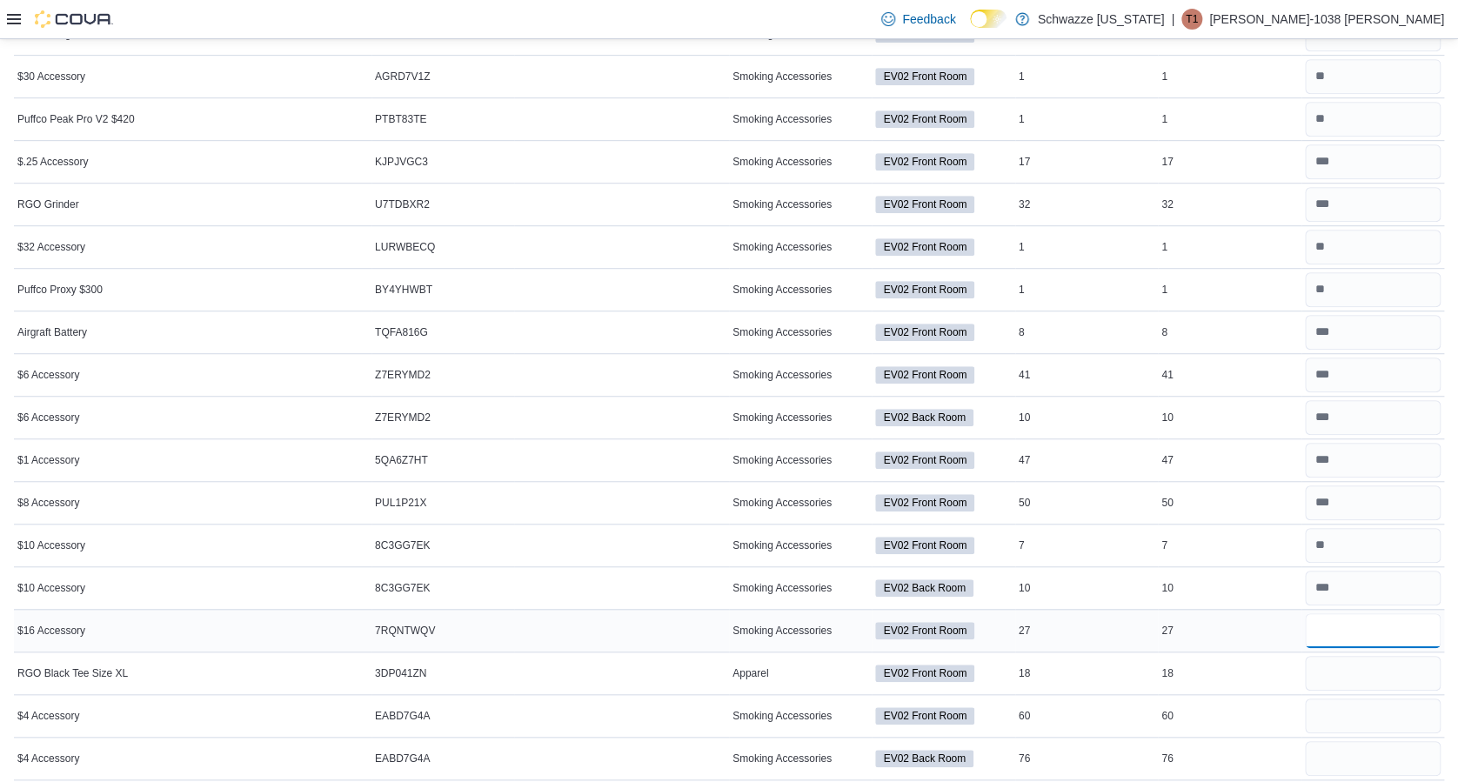
click at [1346, 637] on input "number" at bounding box center [1373, 630] width 136 height 35
type input "**"
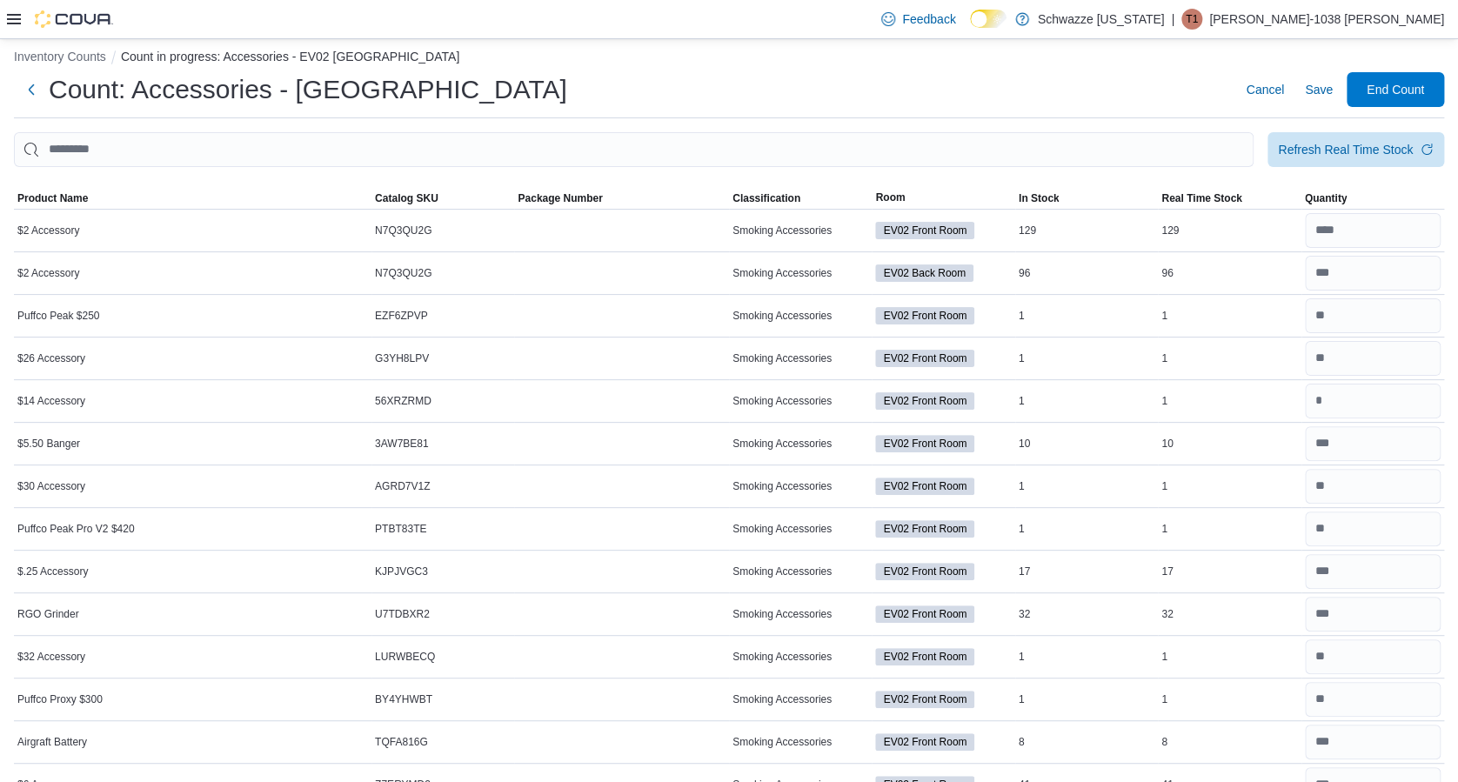
scroll to position [0, 0]
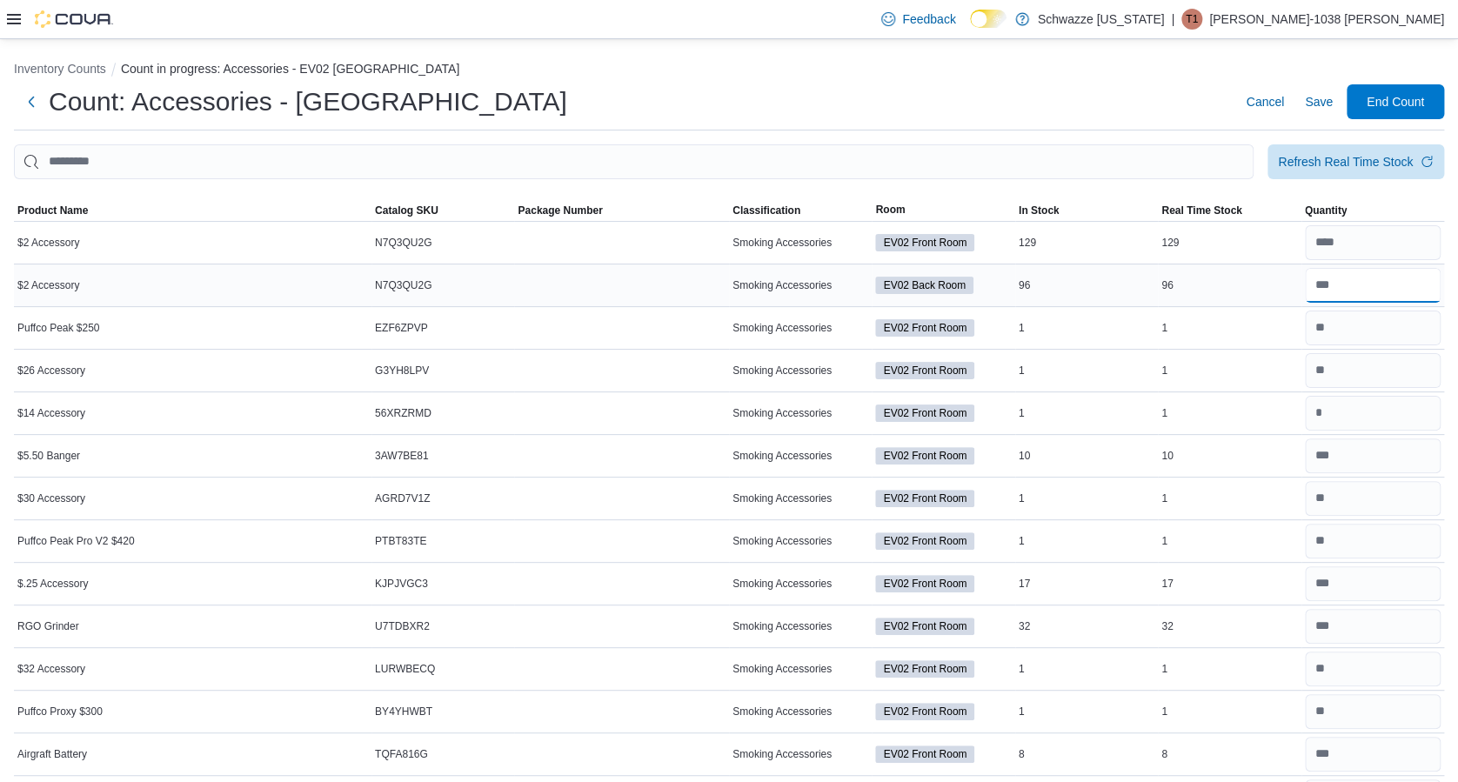
click at [1375, 289] on input "number" at bounding box center [1373, 285] width 136 height 35
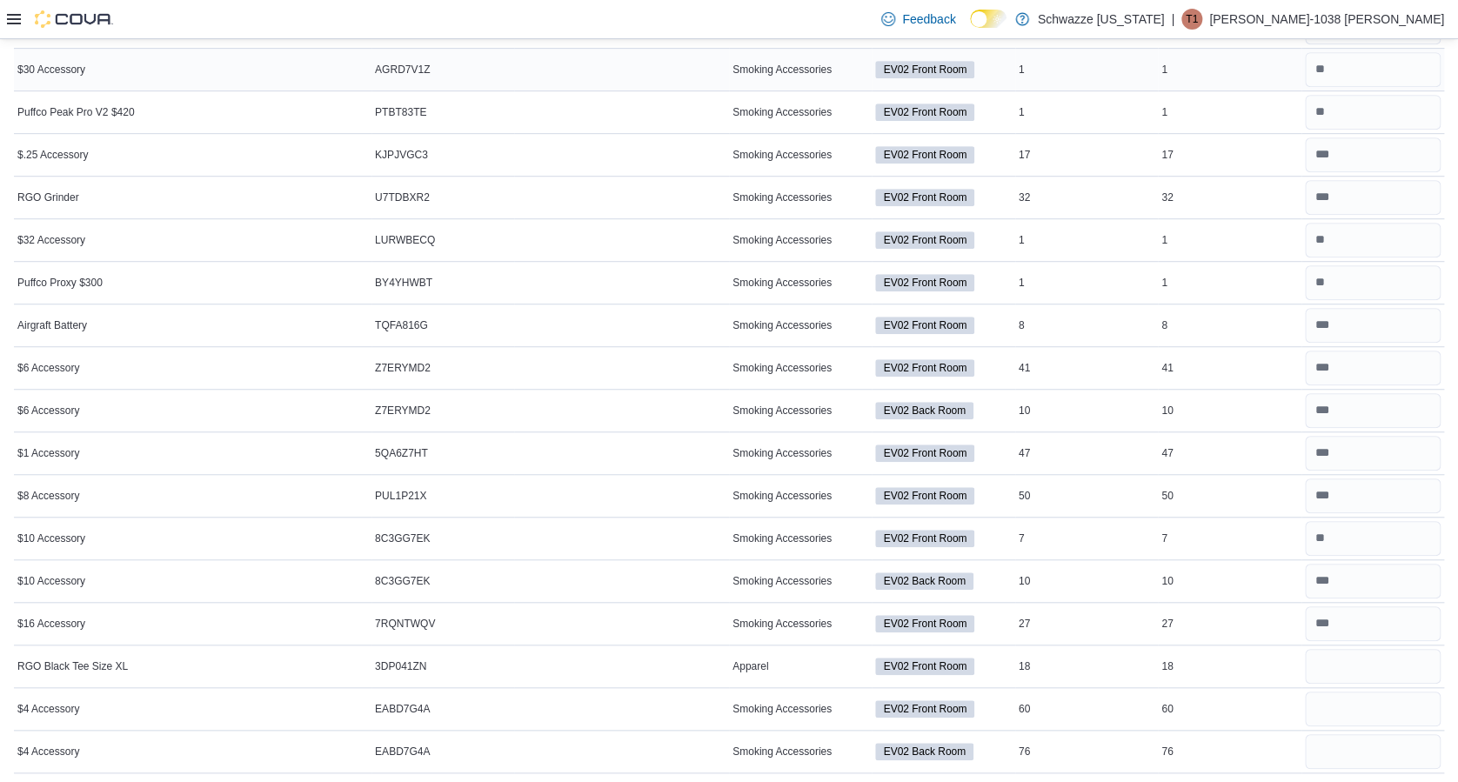
scroll to position [431, 0]
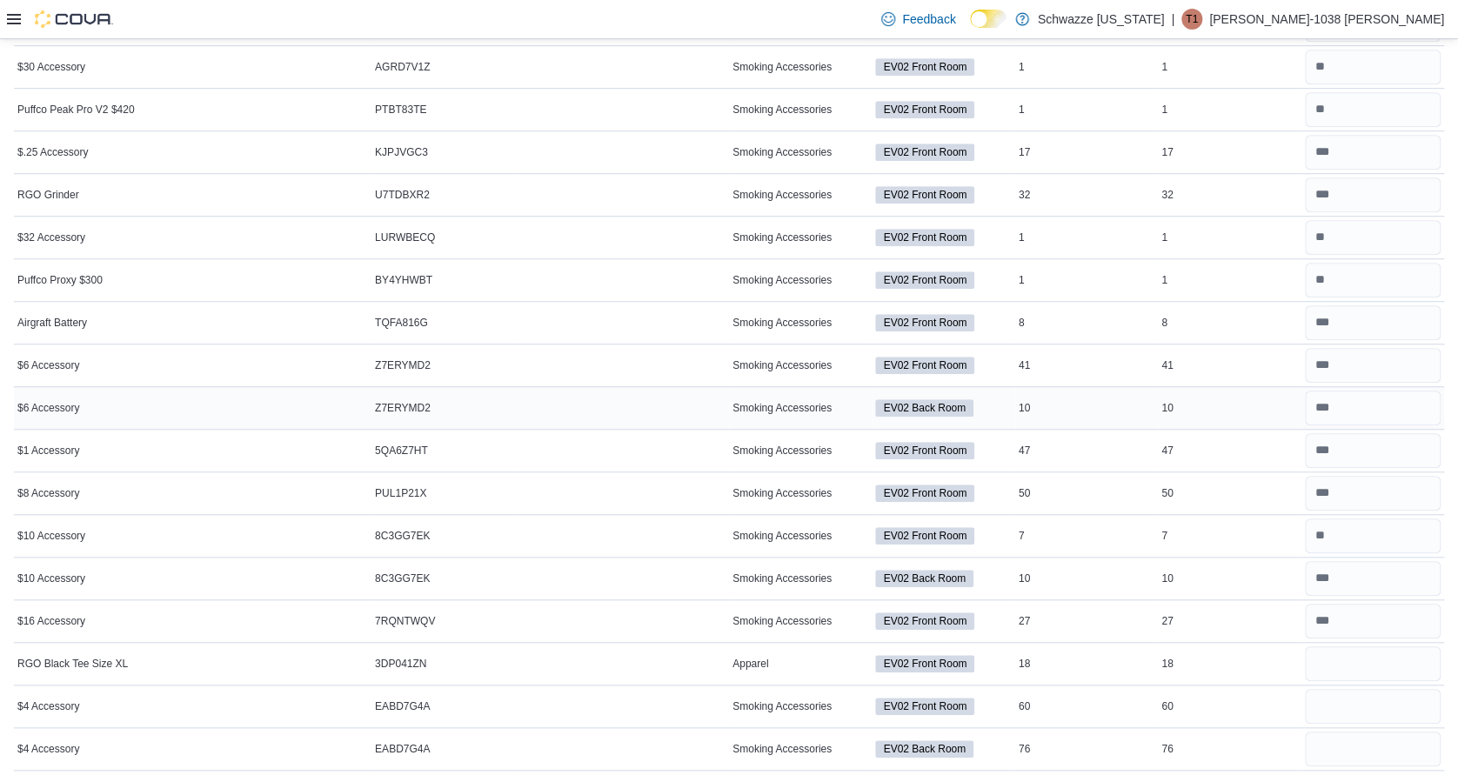
type input "***"
click at [1395, 410] on input "number" at bounding box center [1373, 408] width 136 height 35
type input "**"
click at [1387, 571] on input "number" at bounding box center [1373, 578] width 136 height 35
type input "**"
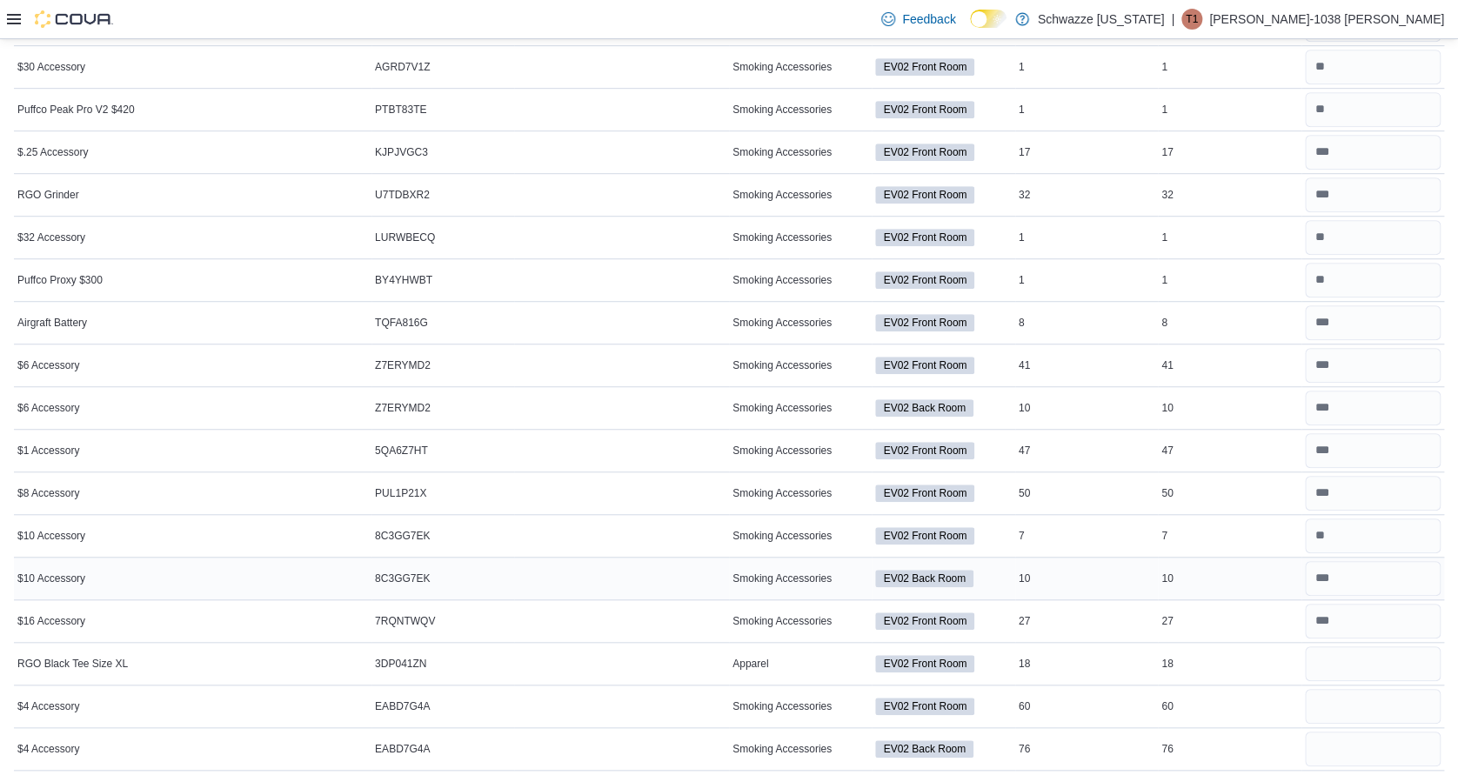
scroll to position [420, 0]
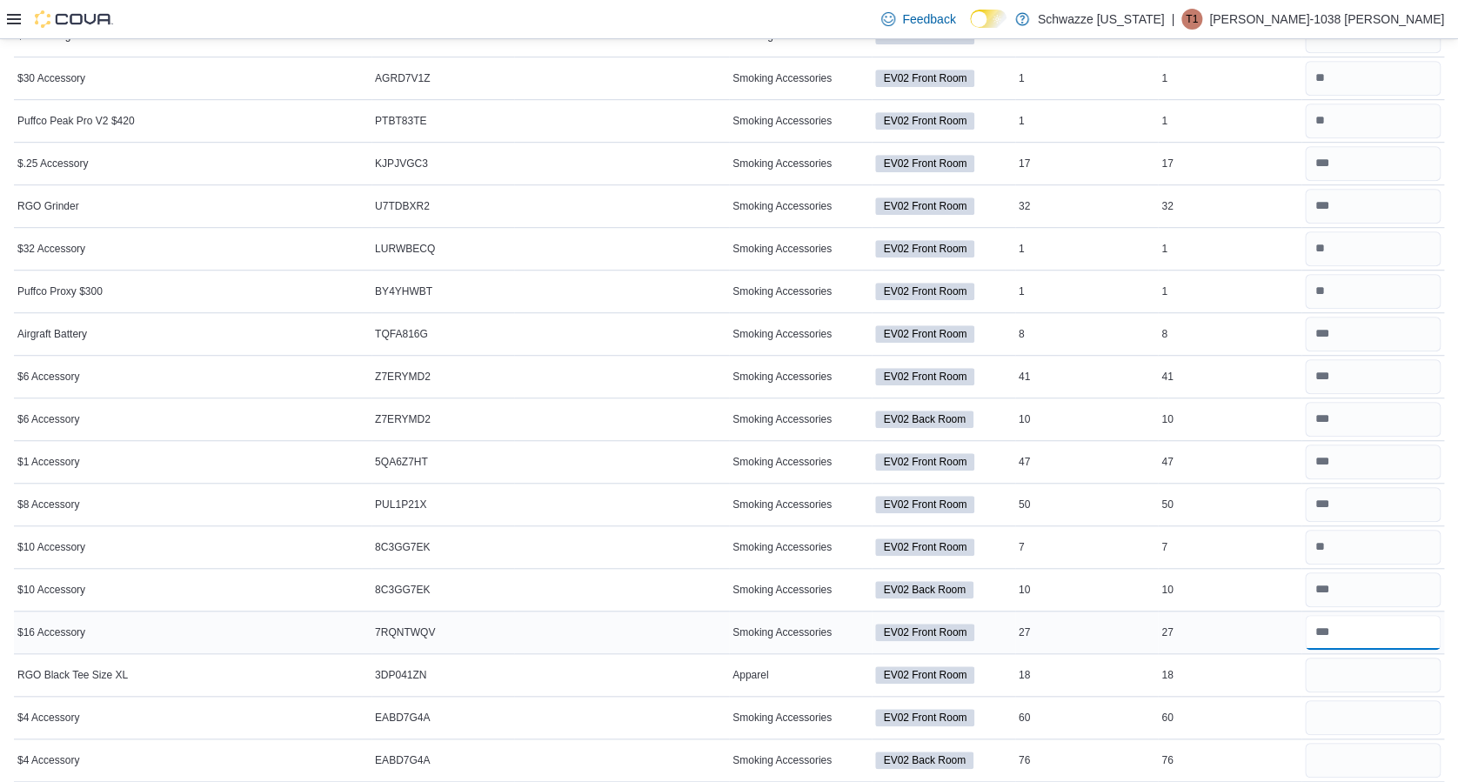
click at [1379, 623] on input "number" at bounding box center [1373, 632] width 136 height 35
type input "**"
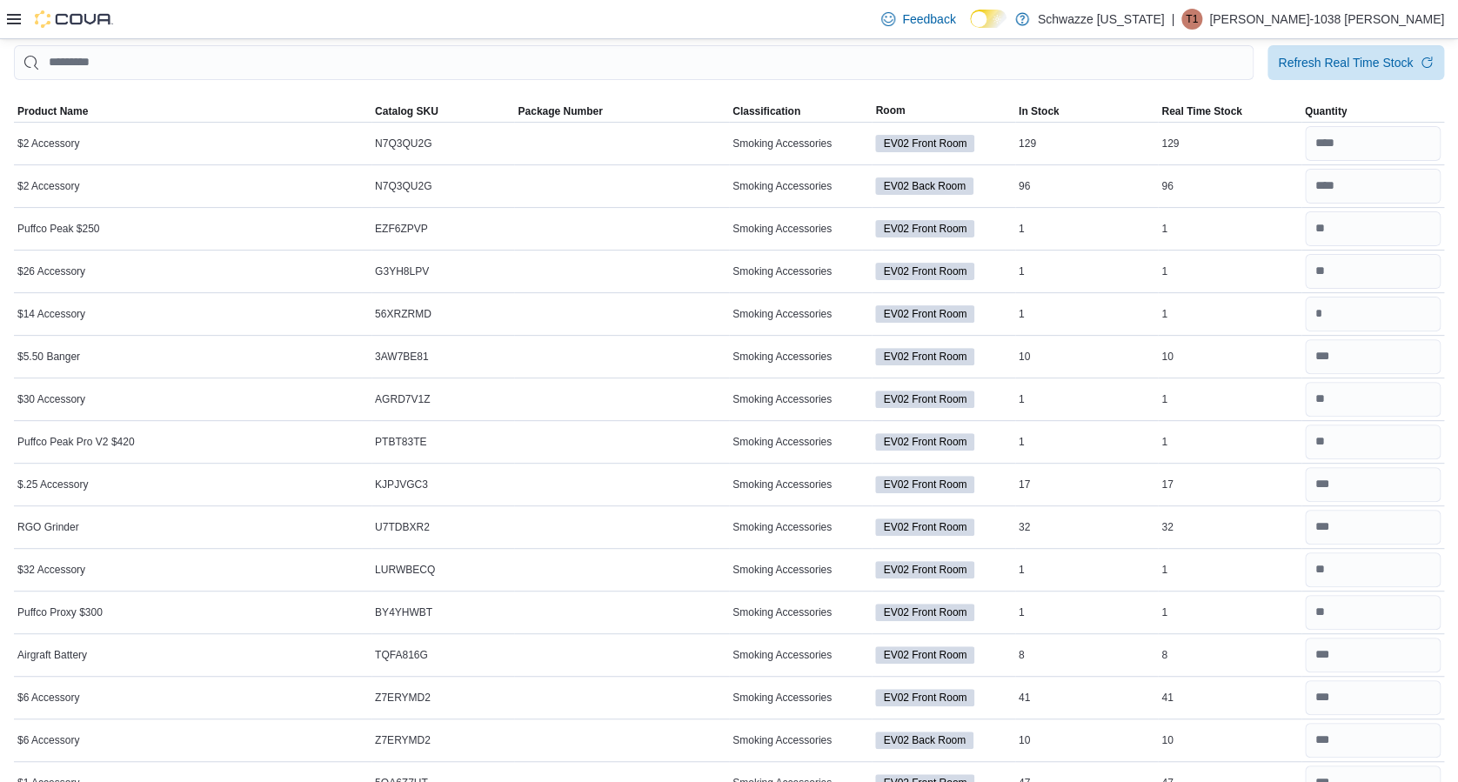
scroll to position [96, 0]
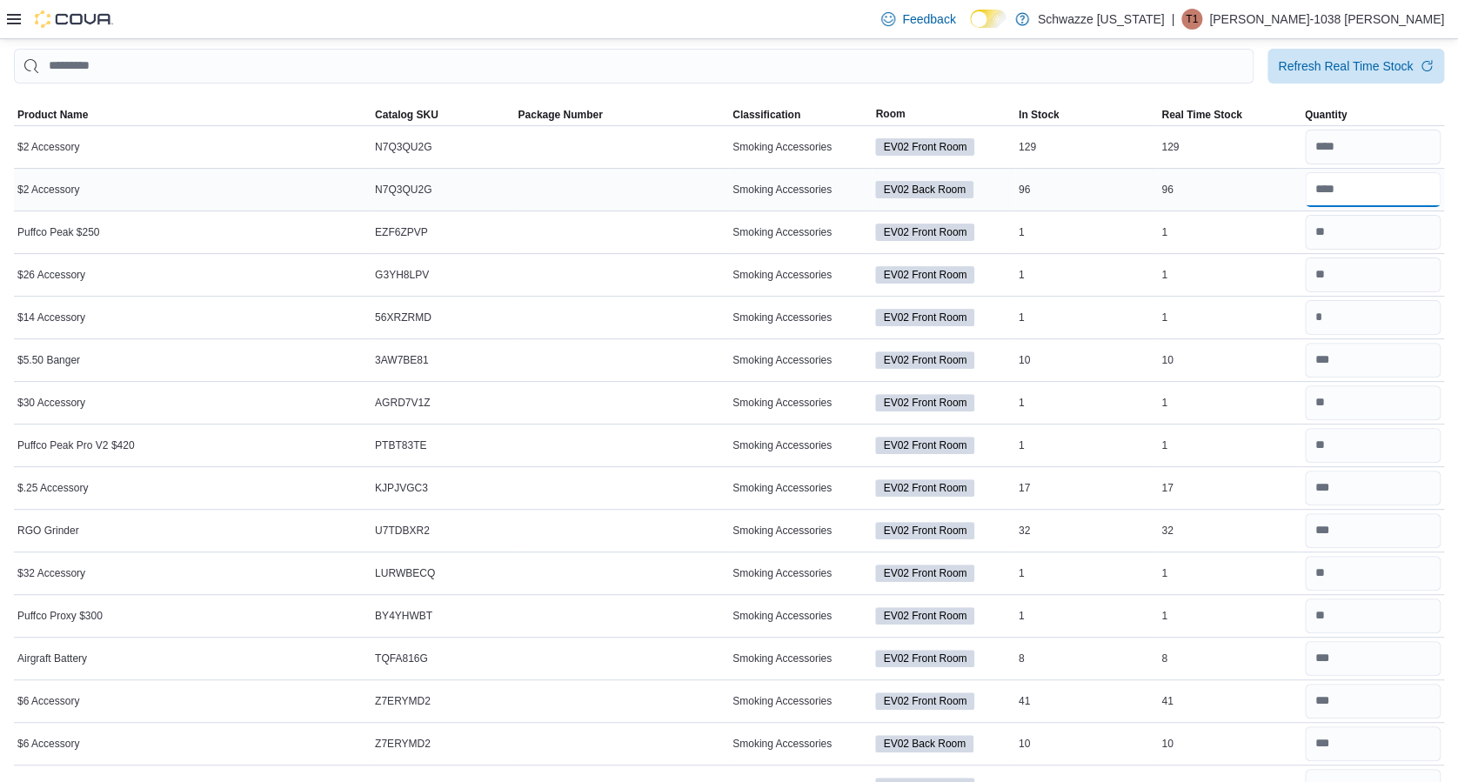
click at [1386, 196] on input "number" at bounding box center [1373, 189] width 136 height 35
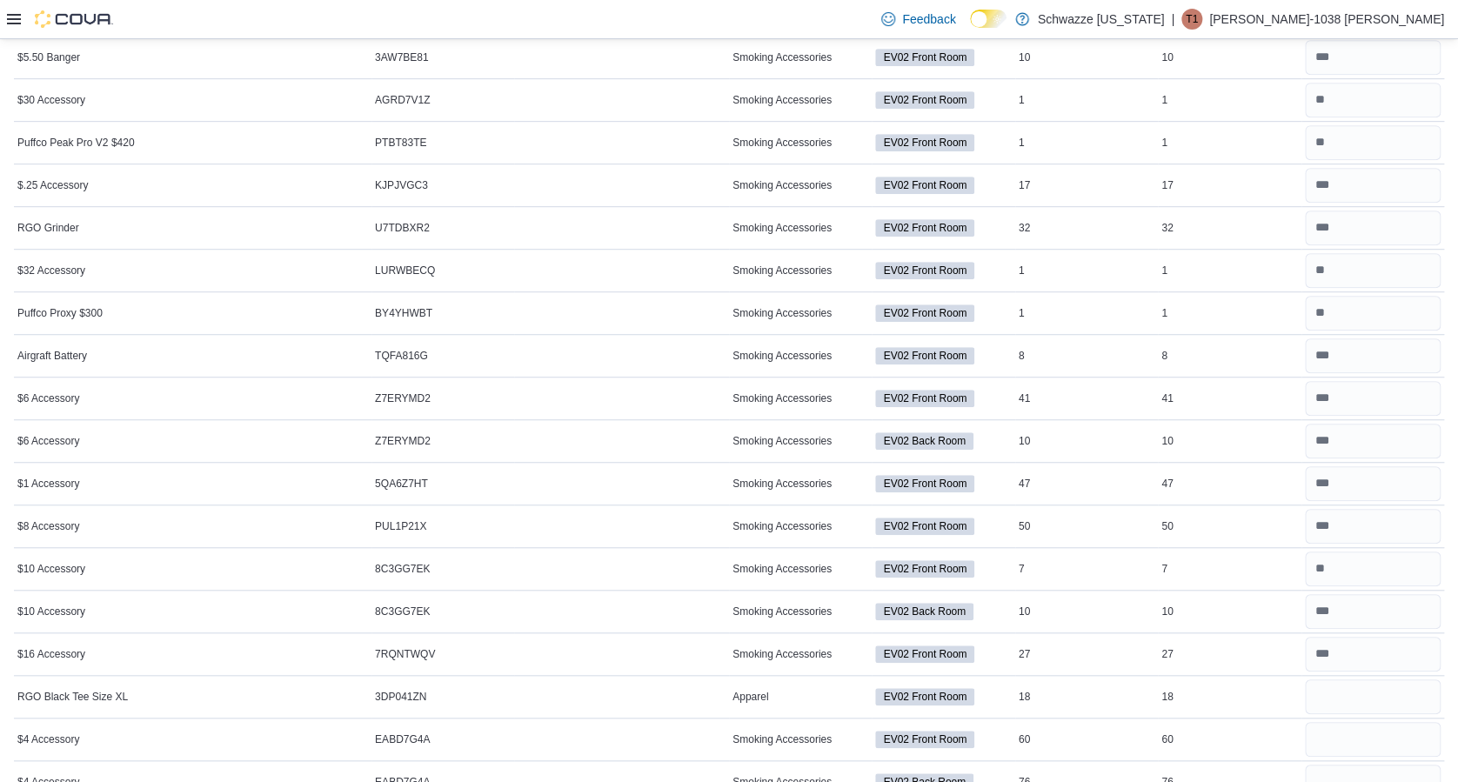
scroll to position [431, 0]
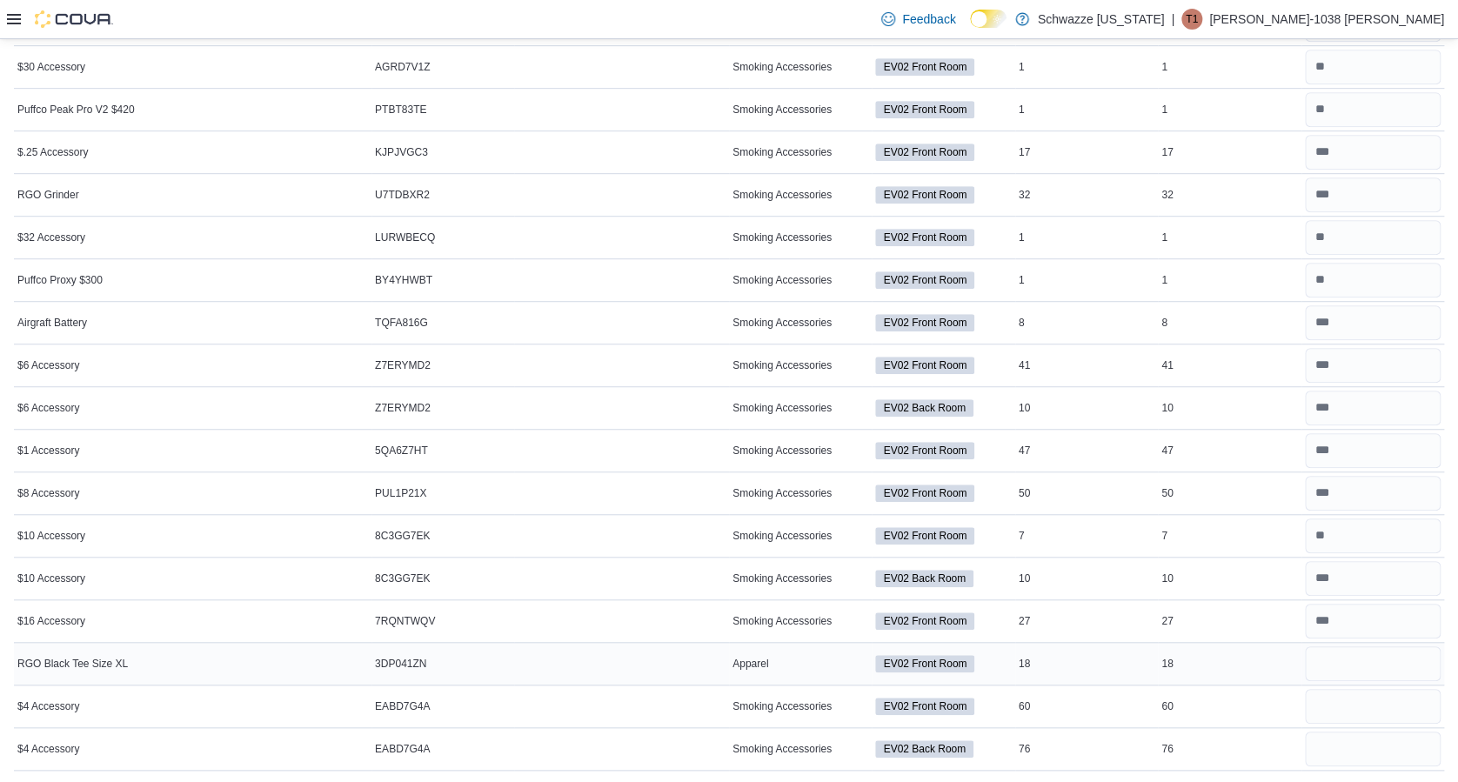
type input "***"
click at [1330, 653] on input "number" at bounding box center [1373, 663] width 136 height 35
type input "**"
click at [1348, 696] on input "number" at bounding box center [1373, 706] width 136 height 35
click at [1426, 177] on input "number" at bounding box center [1373, 194] width 136 height 35
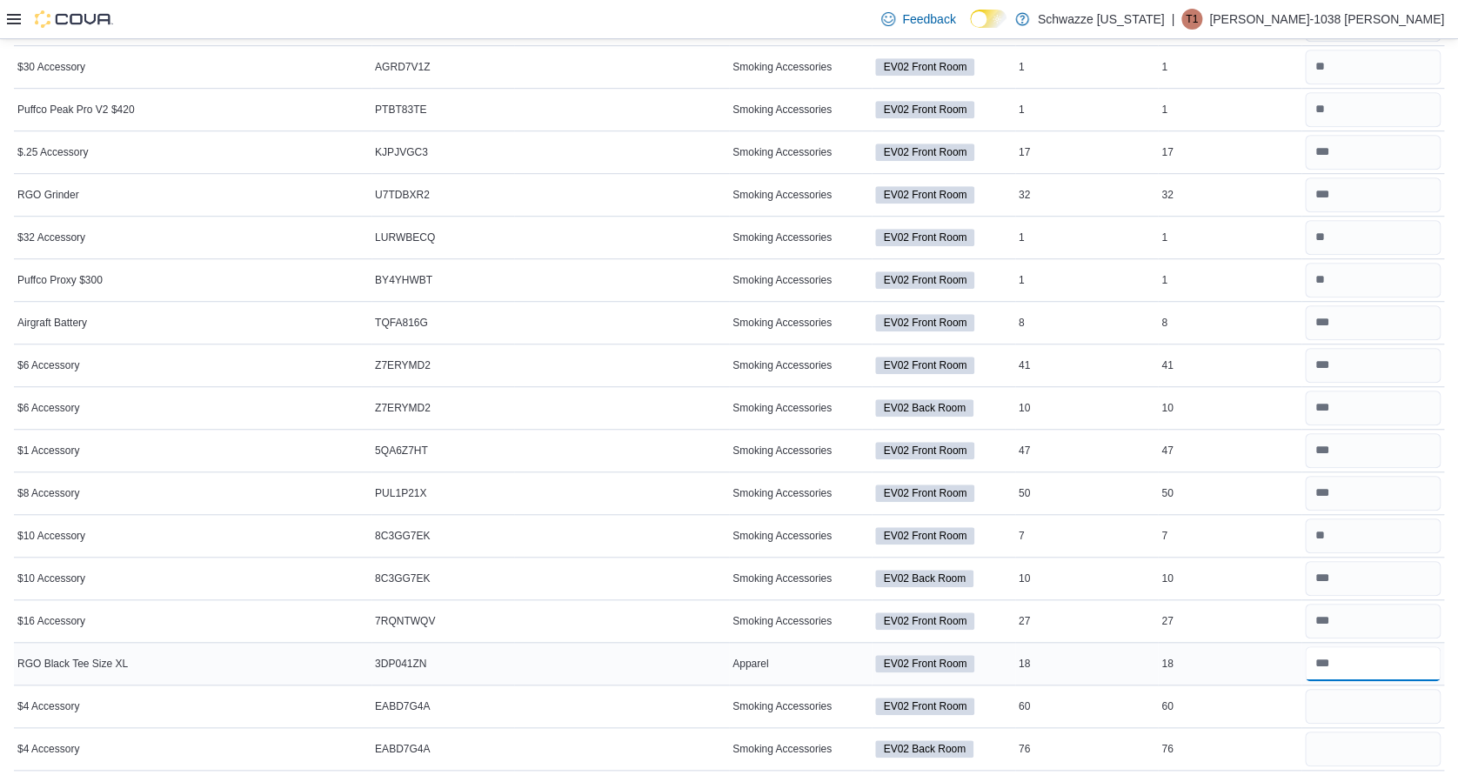
click at [1337, 678] on input "number" at bounding box center [1373, 663] width 136 height 35
click at [1350, 709] on input "number" at bounding box center [1373, 706] width 136 height 35
type input "***"
click at [1357, 732] on input "number" at bounding box center [1373, 748] width 136 height 35
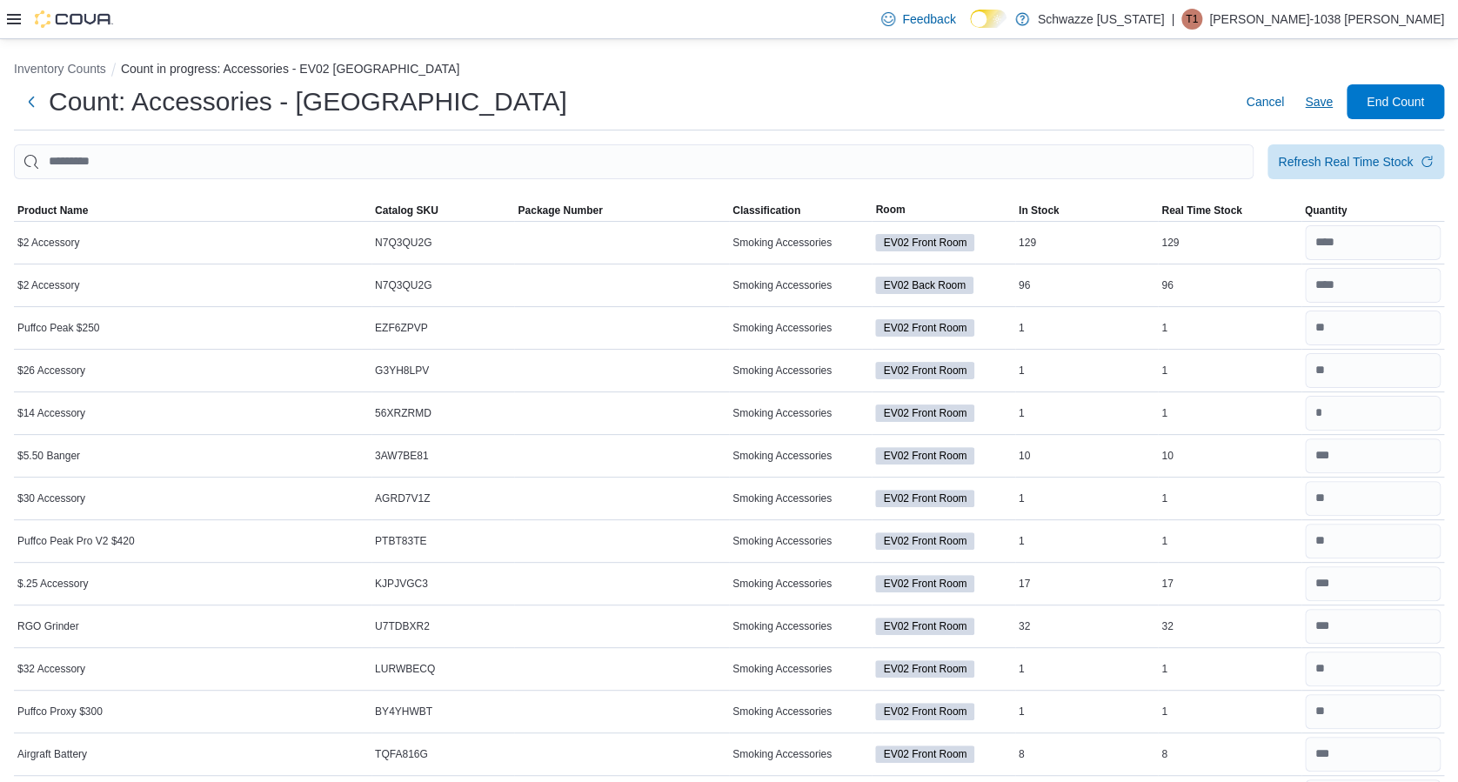
type input "*"
click at [1332, 98] on span "Save" at bounding box center [1319, 101] width 28 height 17
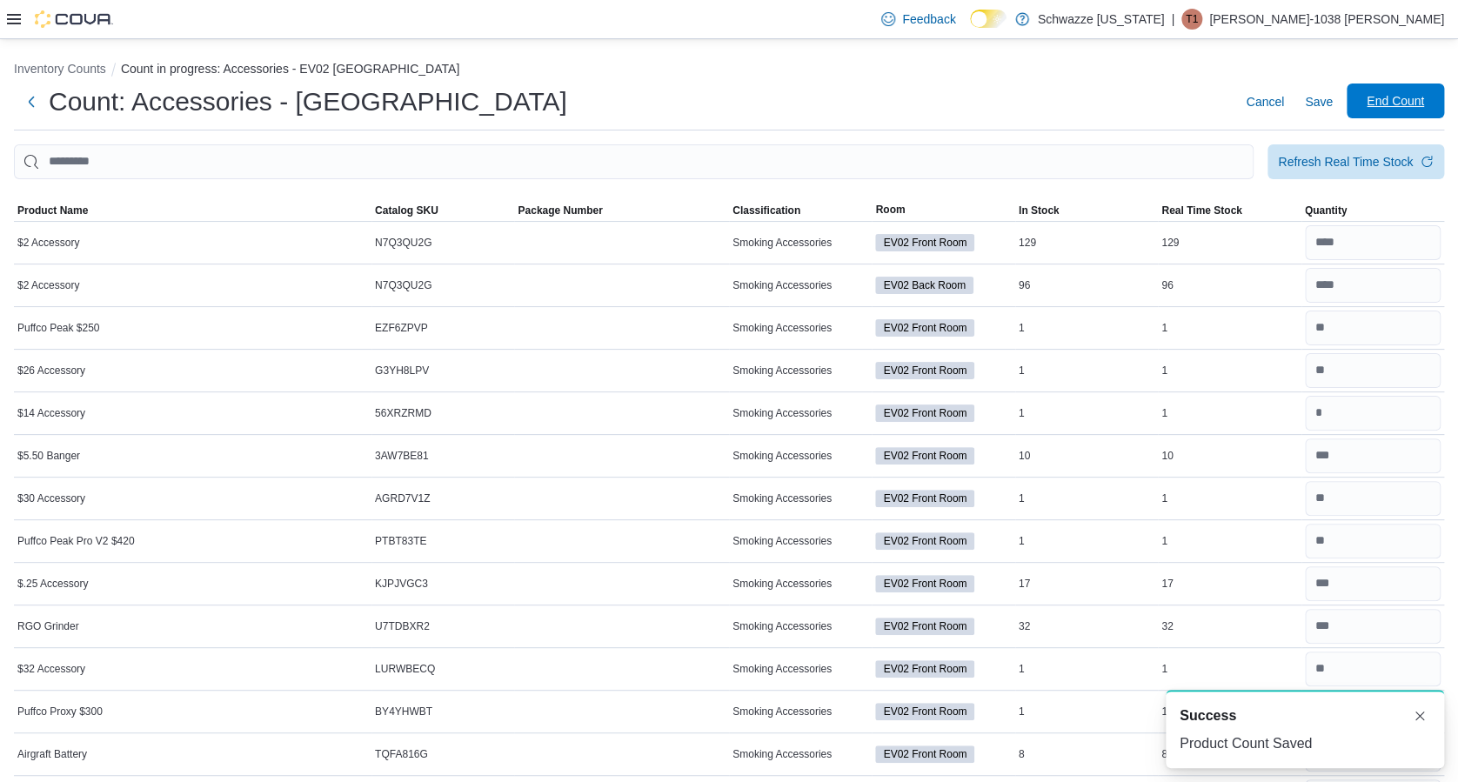
click at [1419, 105] on span "End Count" at bounding box center [1394, 100] width 57 height 17
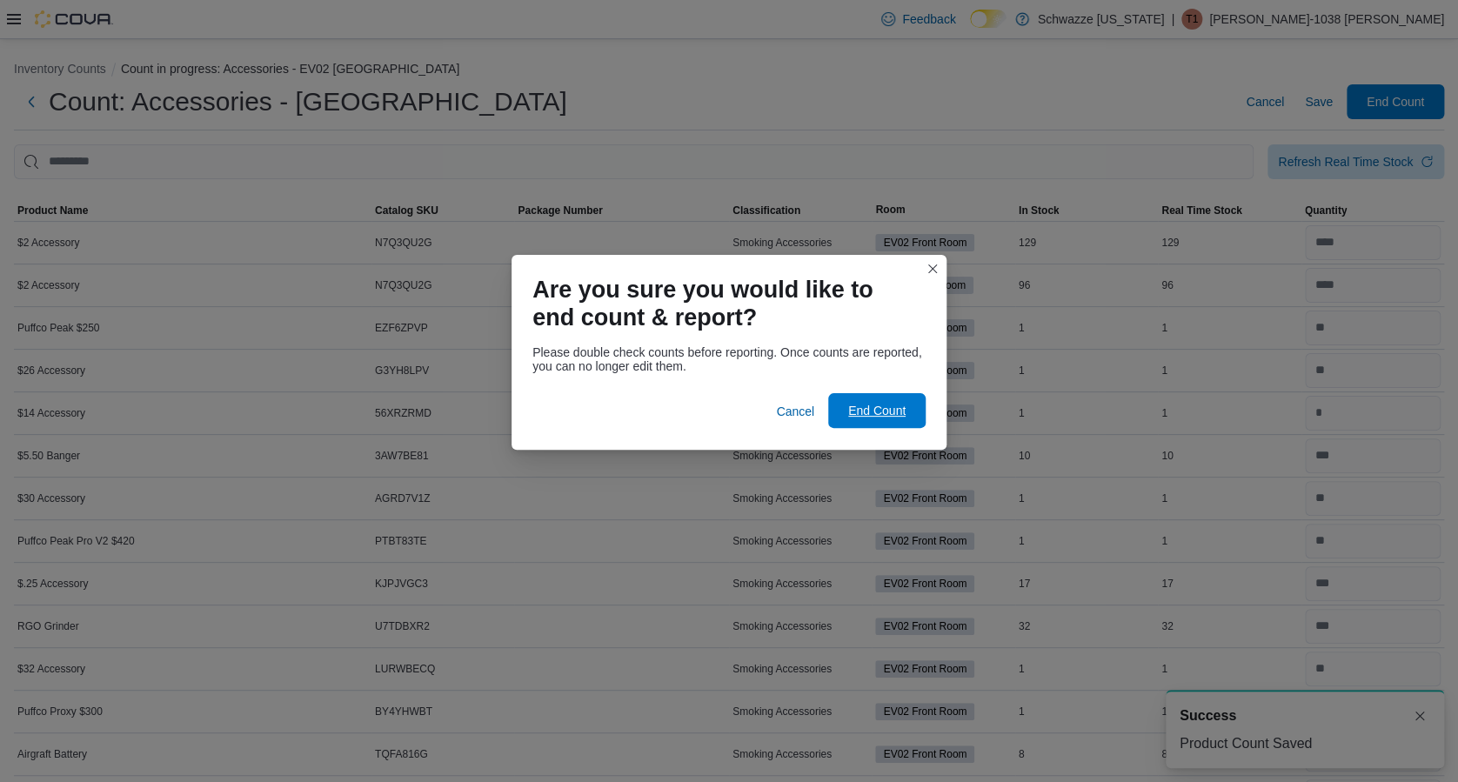
click at [911, 417] on span "End Count" at bounding box center [876, 410] width 77 height 35
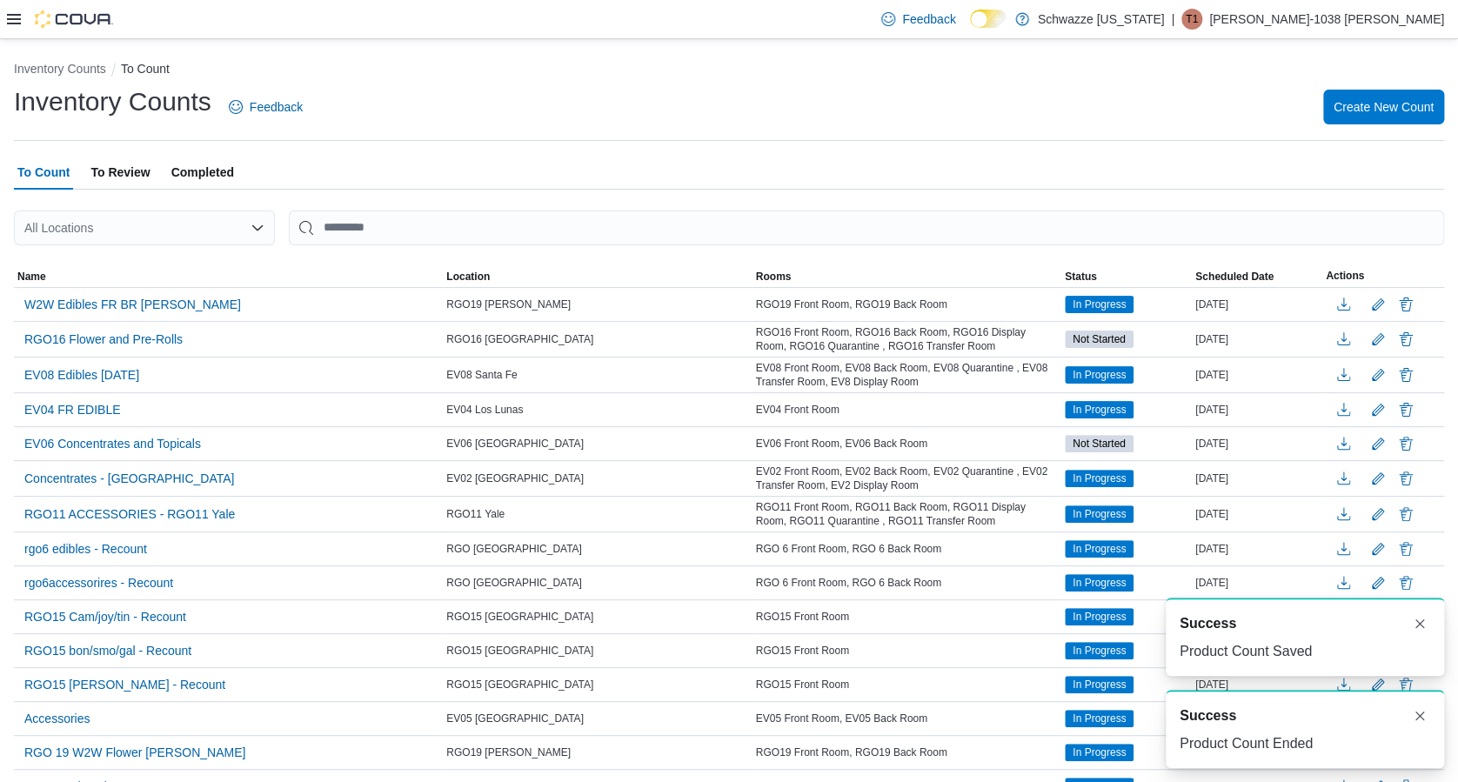
click at [146, 167] on span "To Review" at bounding box center [119, 172] width 59 height 35
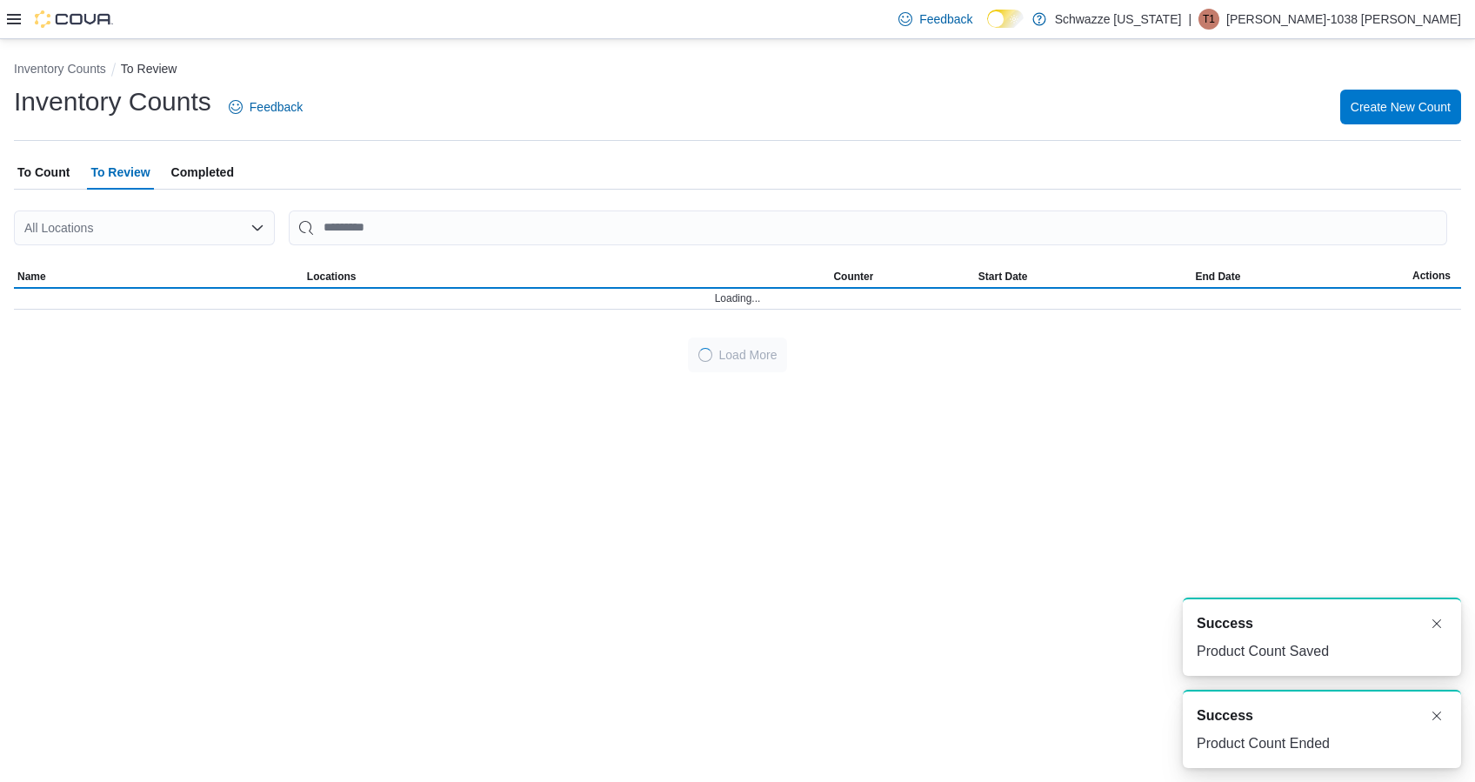
click at [139, 216] on div "All Locations" at bounding box center [144, 227] width 261 height 35
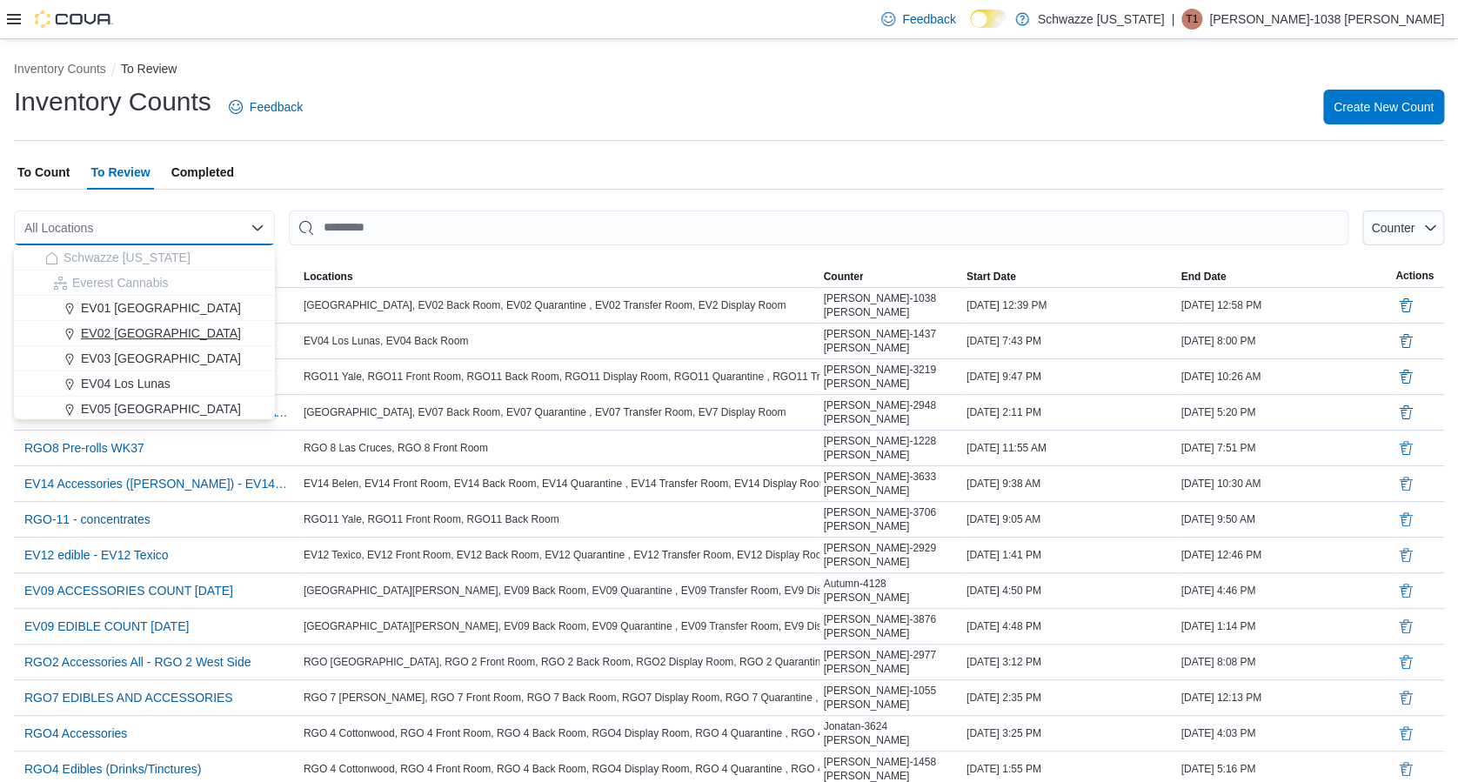
click at [146, 327] on span "EV02 [GEOGRAPHIC_DATA]" at bounding box center [161, 332] width 160 height 17
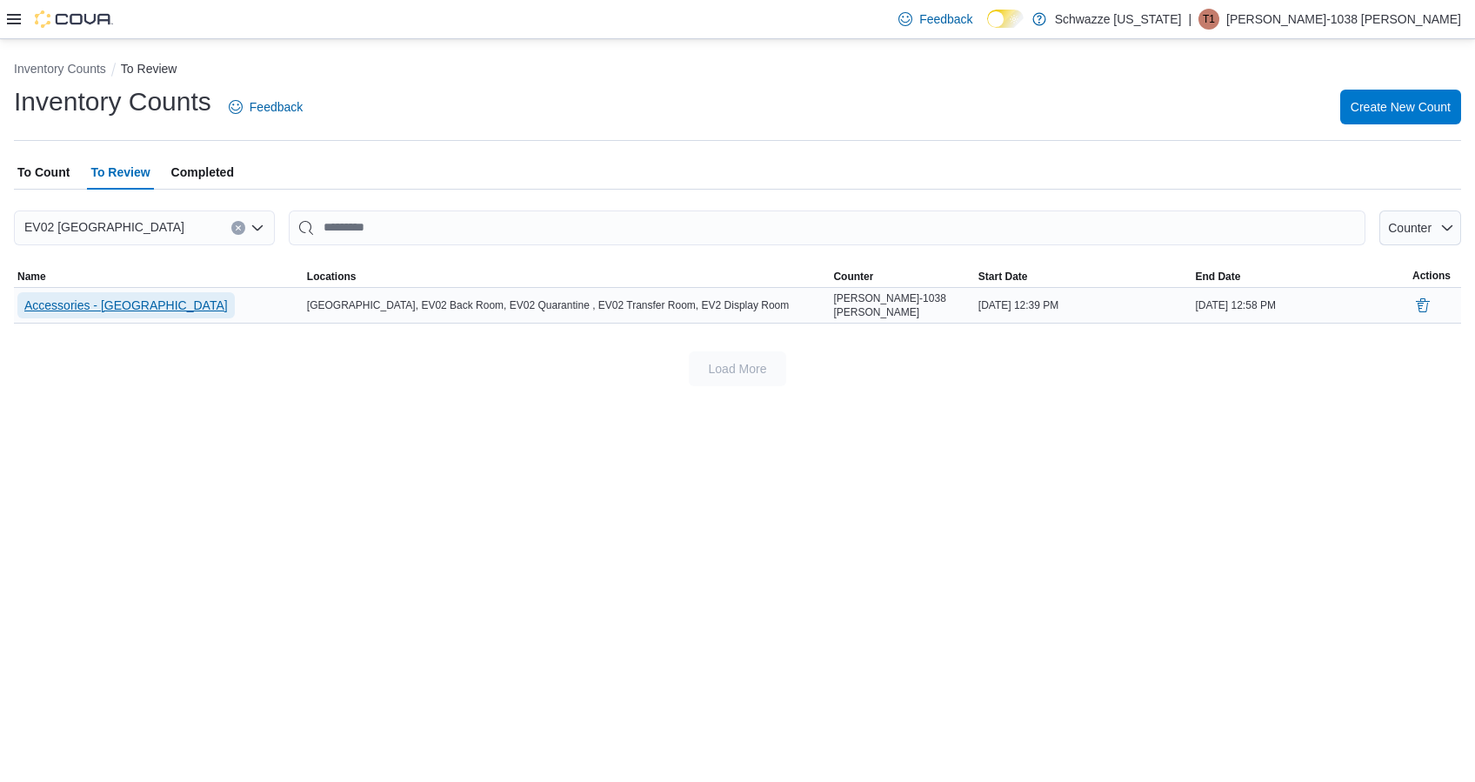
click at [95, 299] on span "Accessories - [GEOGRAPHIC_DATA]" at bounding box center [126, 305] width 204 height 17
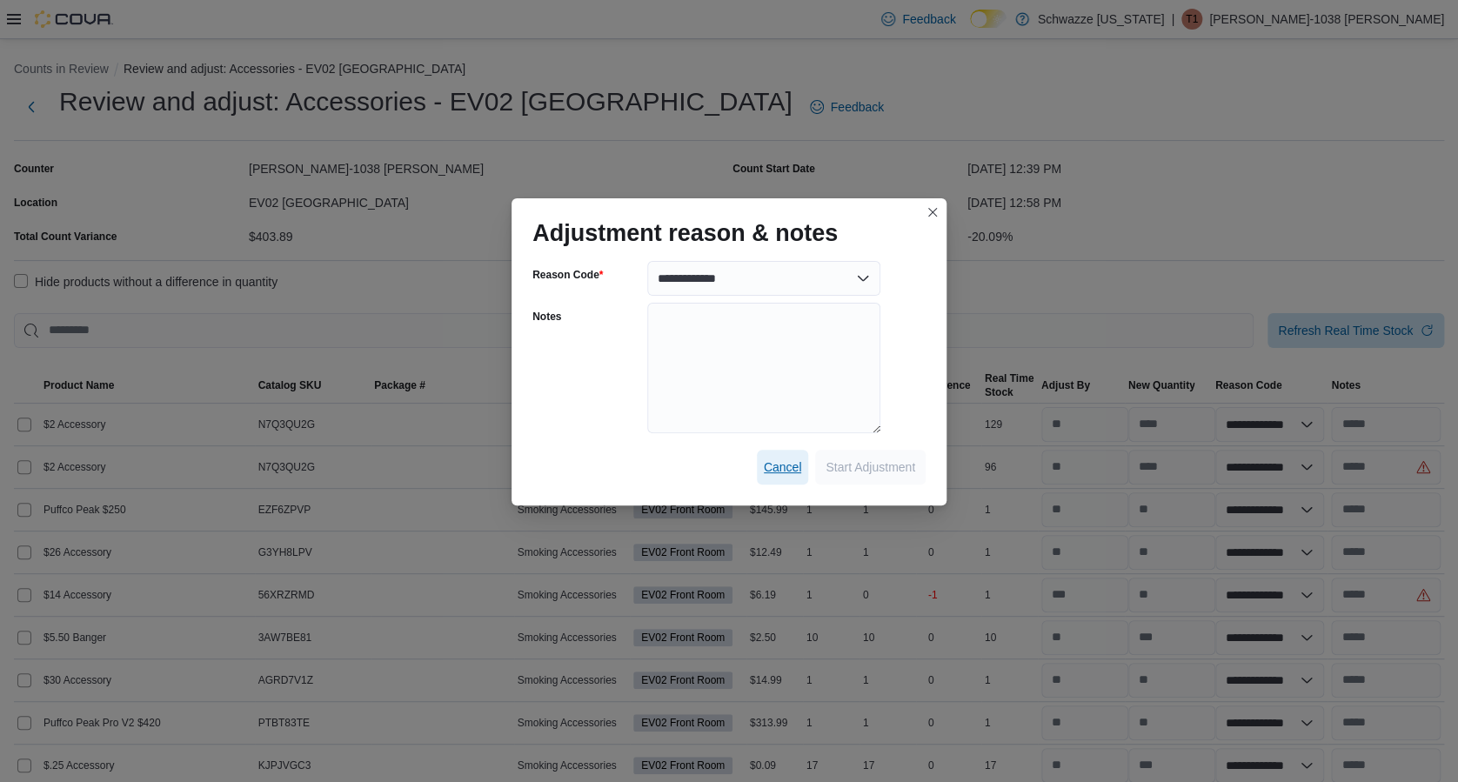
click at [783, 457] on span "Cancel" at bounding box center [783, 467] width 38 height 35
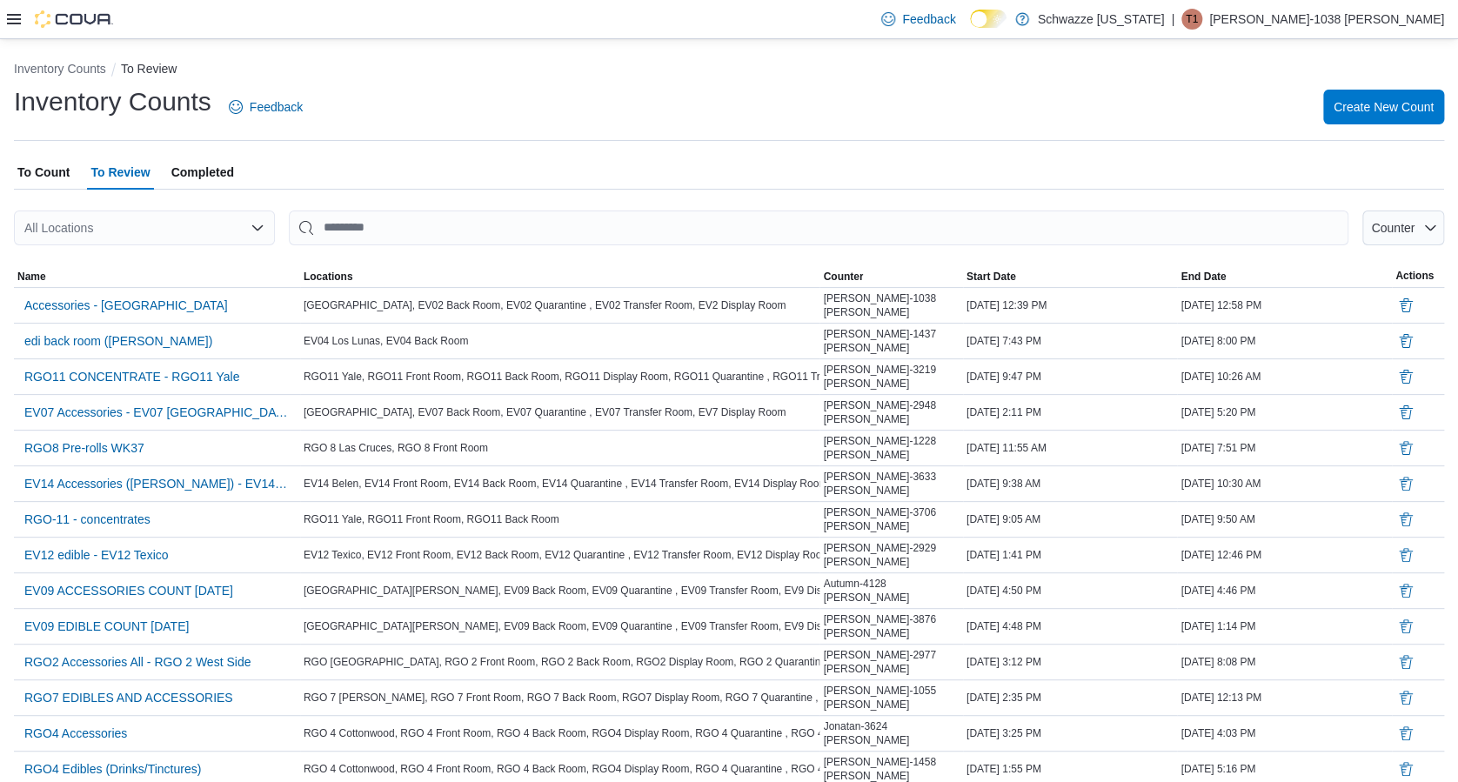
click at [37, 163] on span "To Count" at bounding box center [43, 172] width 52 height 35
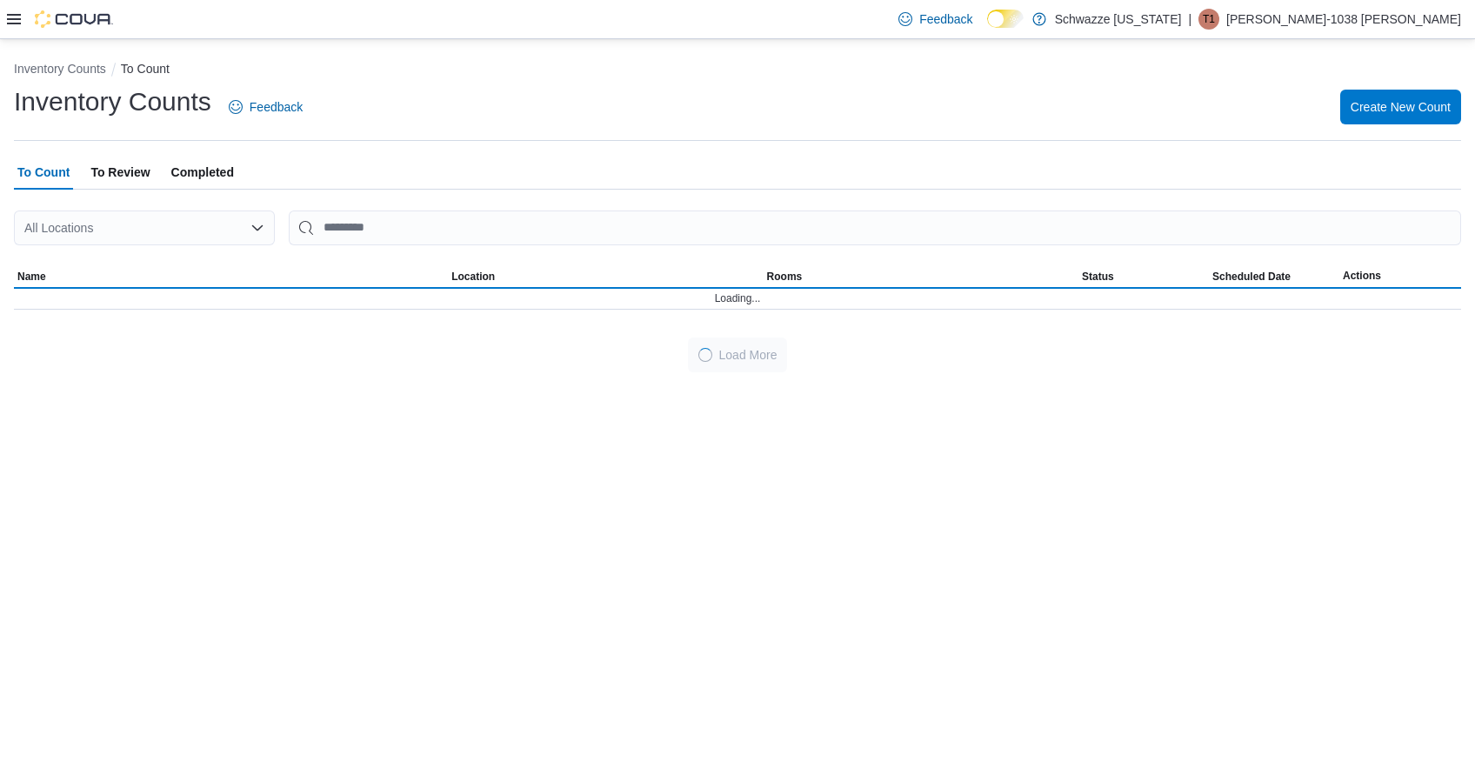
click at [104, 174] on span "To Review" at bounding box center [119, 172] width 59 height 35
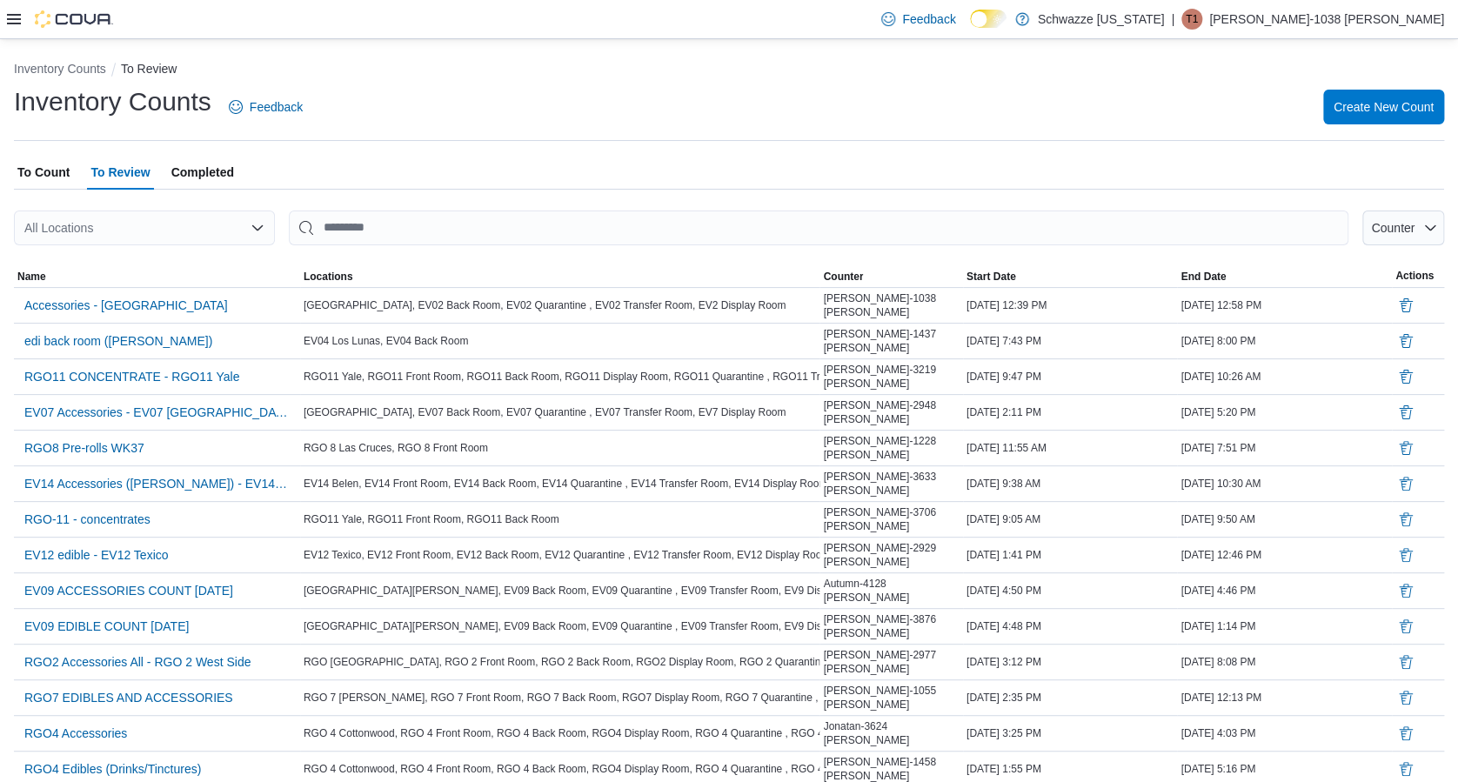
click at [60, 158] on span "To Count" at bounding box center [43, 172] width 52 height 35
